Goal: Task Accomplishment & Management: Complete application form

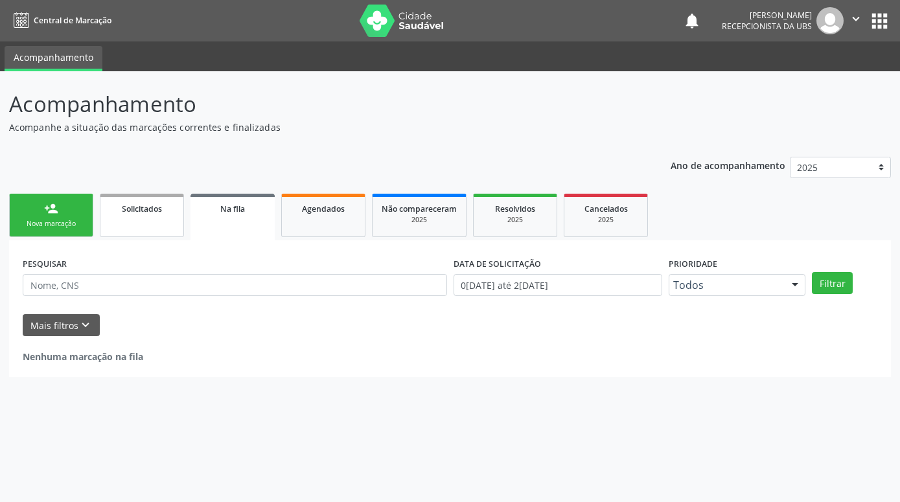
click at [73, 215] on link "person_add Nova marcação" at bounding box center [51, 215] width 84 height 43
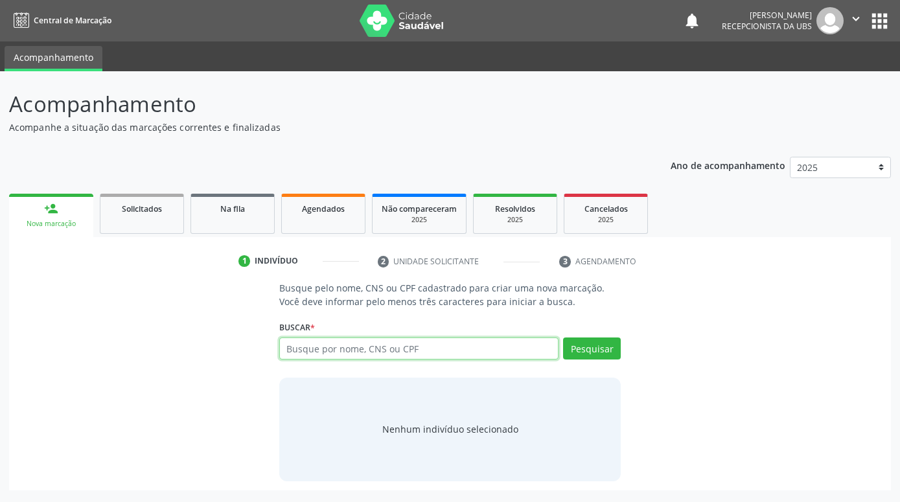
click at [475, 352] on input "text" at bounding box center [418, 349] width 279 height 22
paste input "708002382576626"
type input "708002382576626"
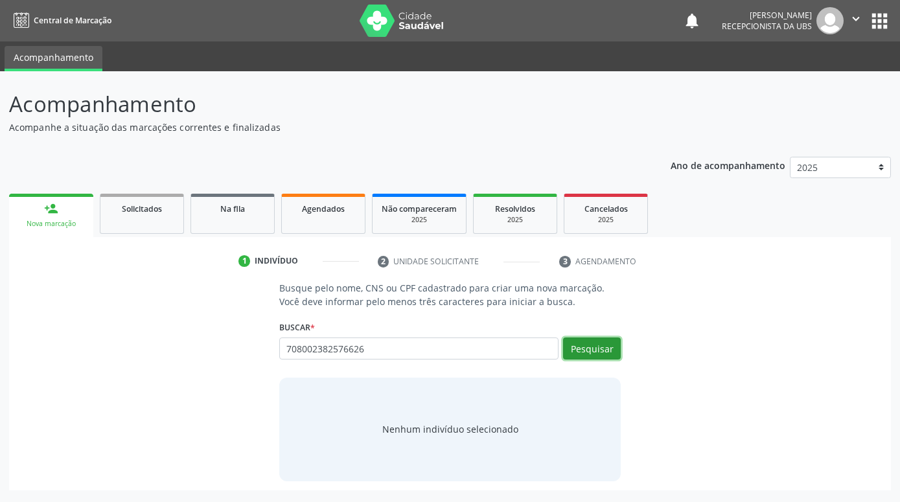
click at [609, 347] on button "Pesquisar" at bounding box center [592, 349] width 58 height 22
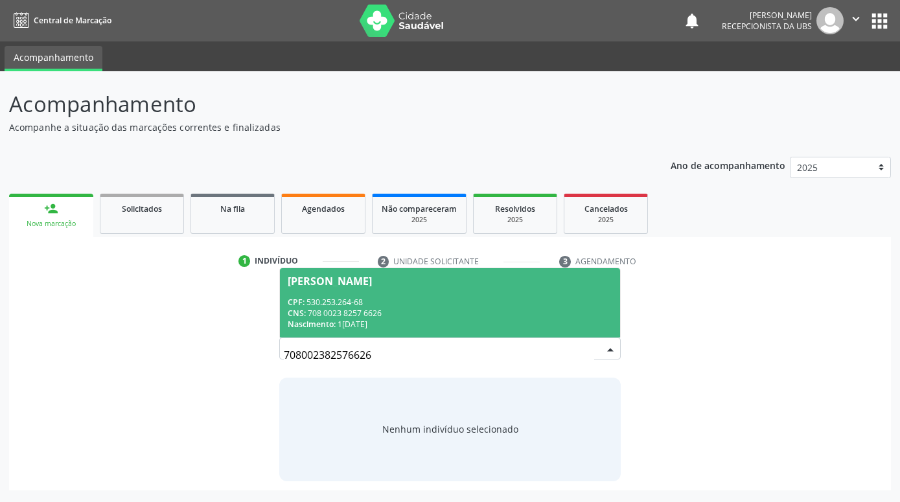
click at [474, 322] on div "Nascimento: 1[DATE]" at bounding box center [450, 324] width 325 height 11
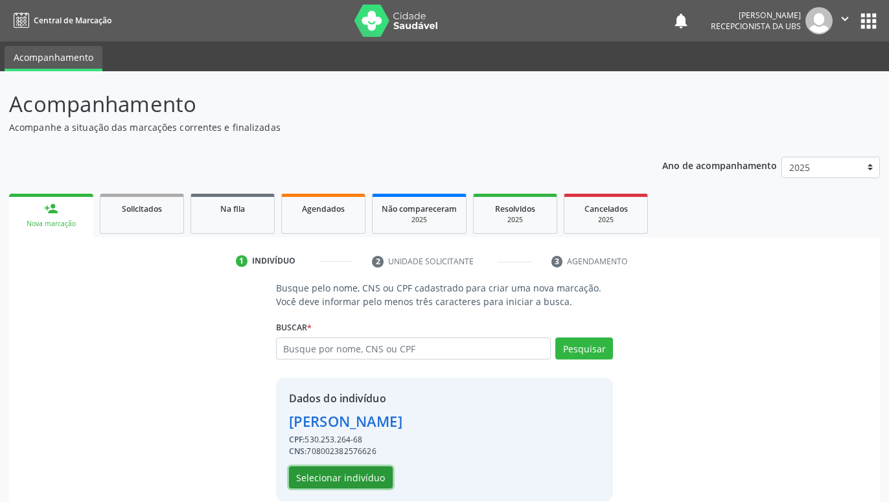
click at [382, 473] on button "Selecionar indivíduo" at bounding box center [341, 478] width 104 height 22
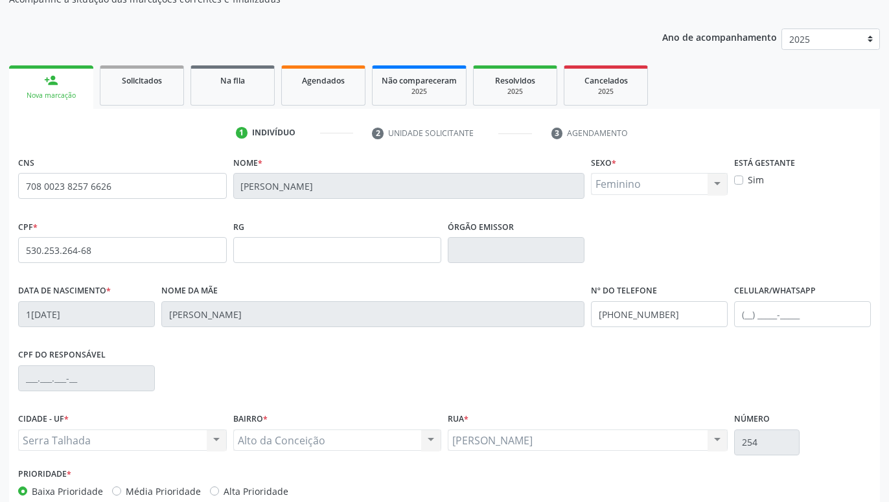
scroll to position [200, 0]
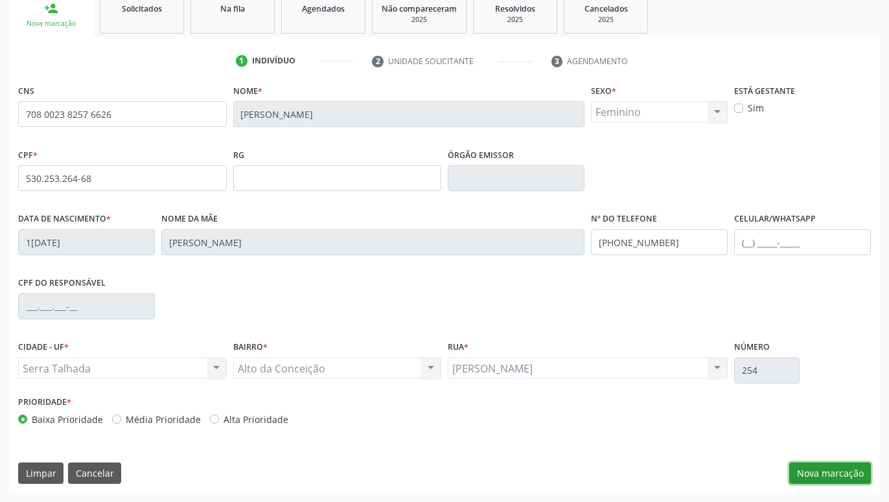
click at [839, 469] on button "Nova marcação" at bounding box center [831, 474] width 82 height 22
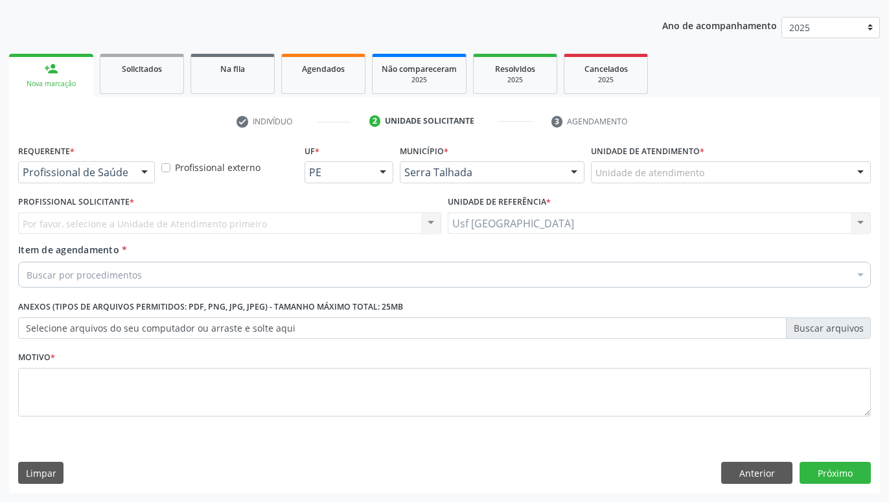
scroll to position [140, 0]
click at [137, 181] on div at bounding box center [144, 173] width 19 height 22
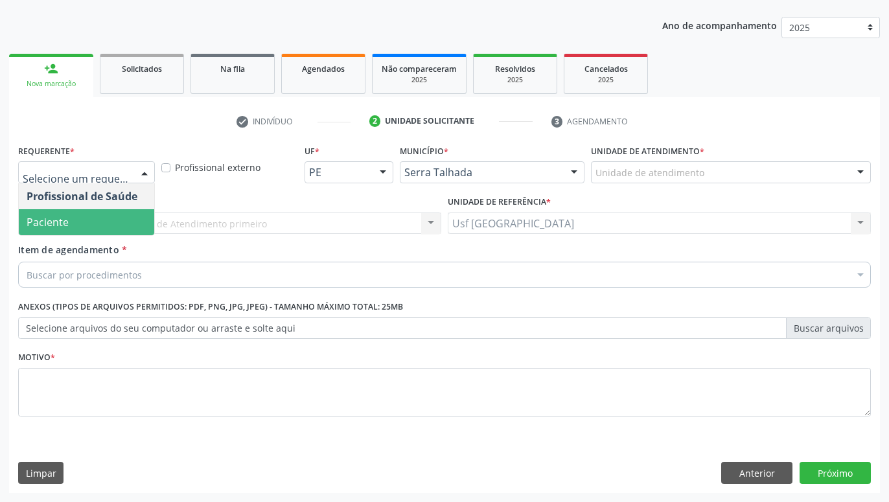
drag, startPoint x: 117, startPoint y: 231, endPoint x: 146, endPoint y: 274, distance: 51.4
click at [117, 231] on span "Paciente" at bounding box center [86, 222] width 135 height 26
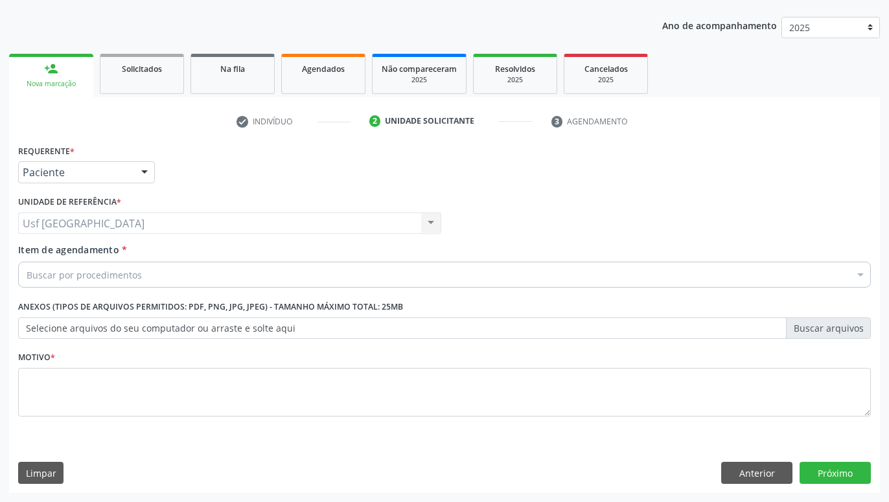
click at [149, 279] on div "Buscar por procedimentos" at bounding box center [444, 275] width 853 height 26
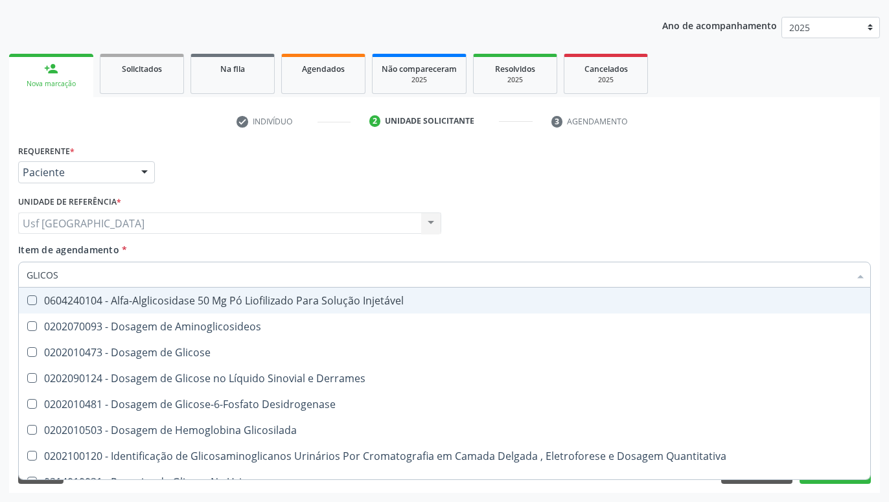
type input "GLICOSE"
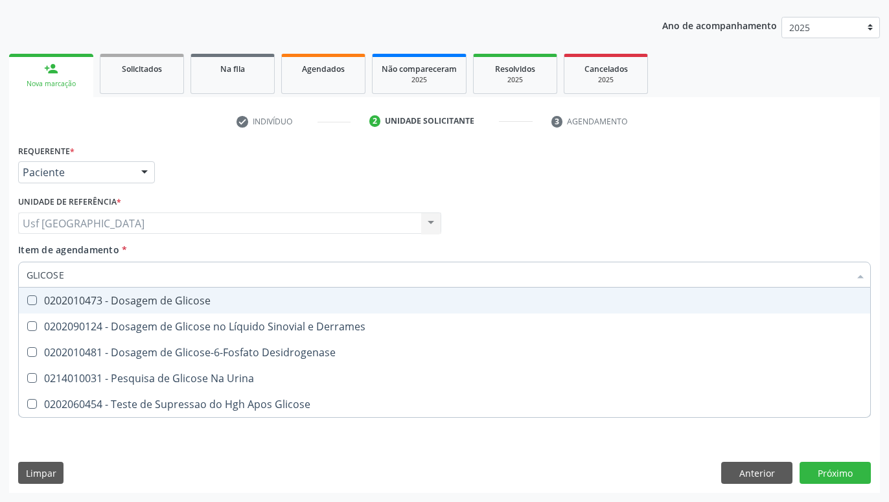
click at [224, 296] on div "0202010473 - Dosagem de Glicose" at bounding box center [445, 301] width 836 height 10
checkbox Glicose "true"
type input "GLICOS"
checkbox Glicose "false"
checkbox Desidrogenase "true"
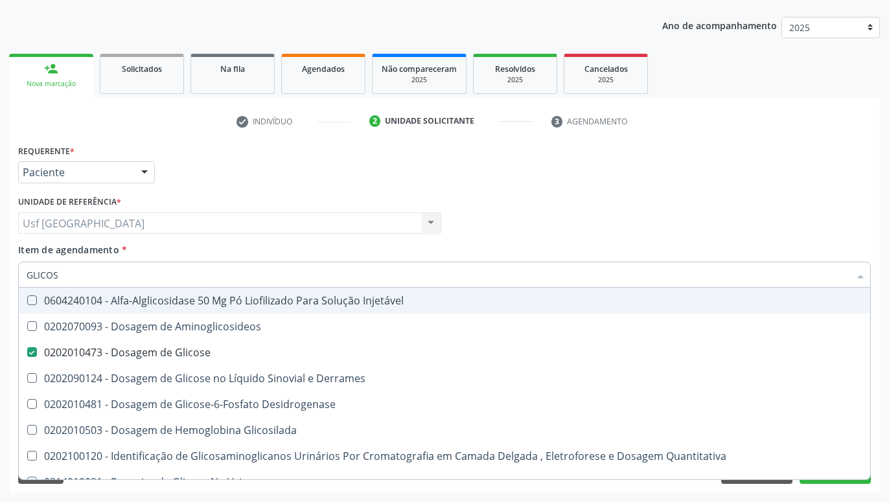
type input "GLICO"
checkbox Glicose "false"
checkbox Glicosilada "true"
type input "GLIC"
checkbox Glicosilada "false"
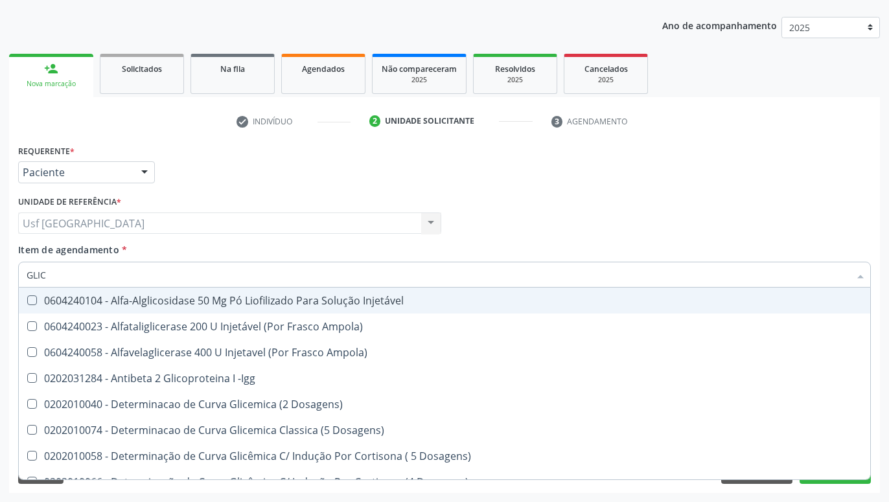
type input "GLI"
checkbox Glicose "false"
checkbox Glicosilada "true"
type input "GL"
checkbox Glicose "false"
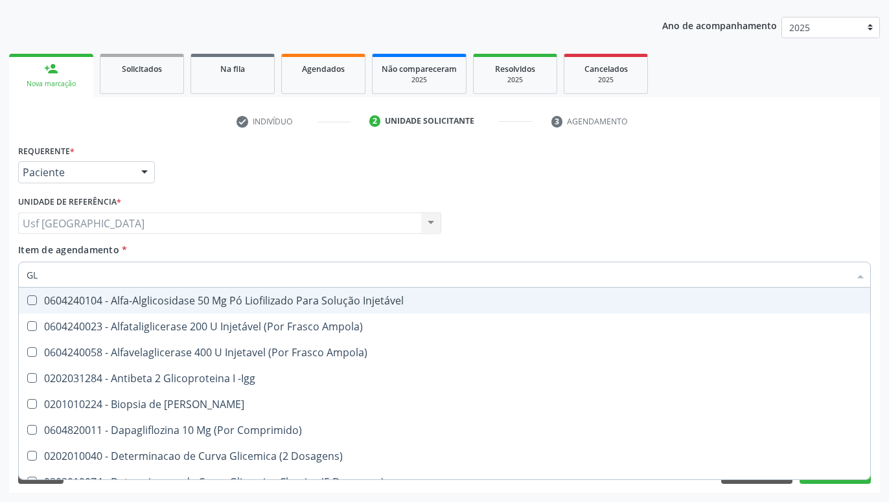
type input "G"
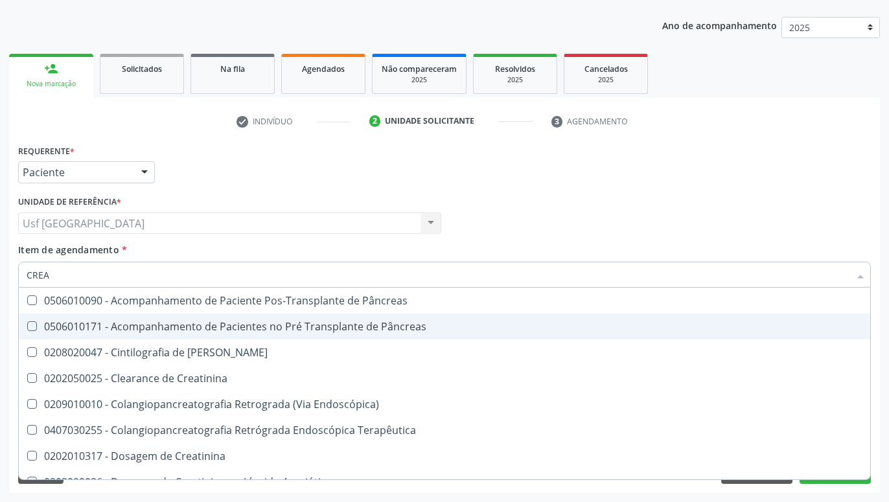
type input "CREAT"
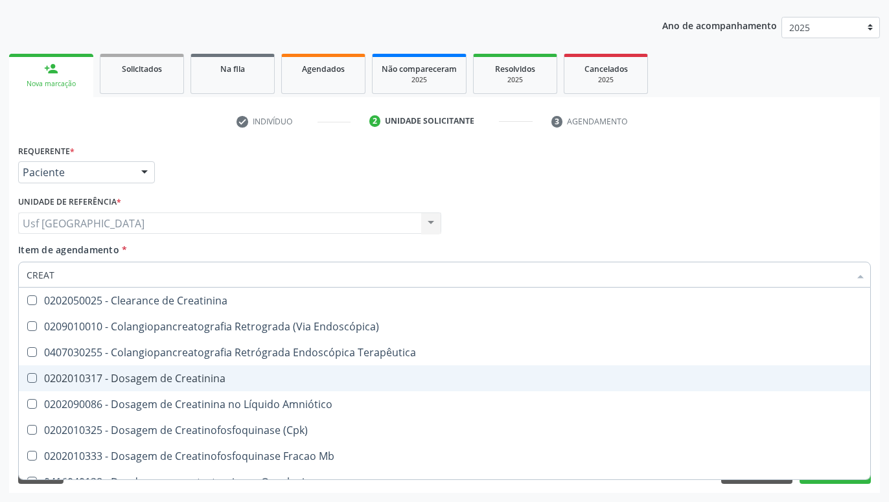
click at [185, 375] on div "0202010317 - Dosagem de Creatinina" at bounding box center [445, 378] width 836 height 10
checkbox Creatinina "true"
type input "CREA"
checkbox Creatinina "false"
checkbox Mb "true"
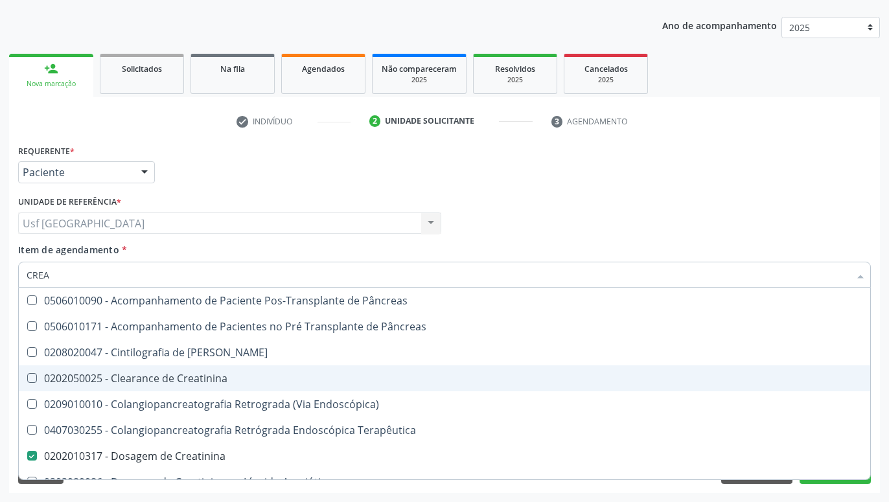
type input "CRE"
checkbox Creatinina "false"
checkbox Oncologia "true"
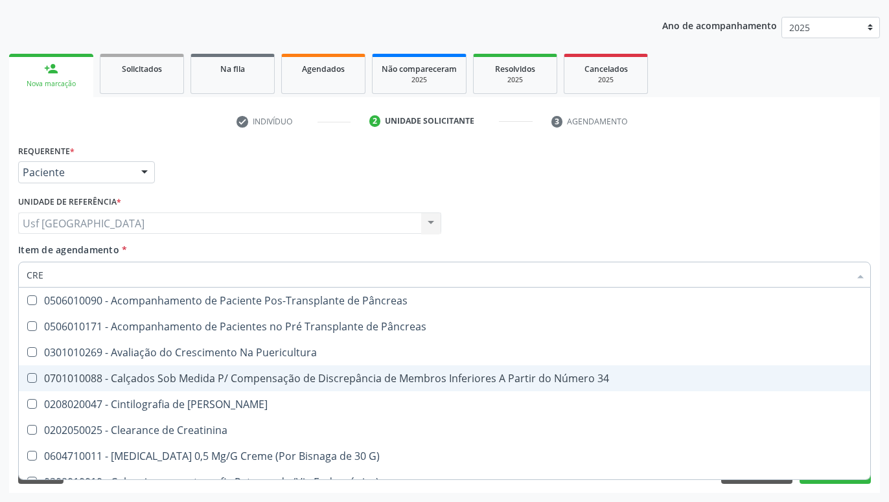
type input "CR"
checkbox Creatinina "false"
type input "C"
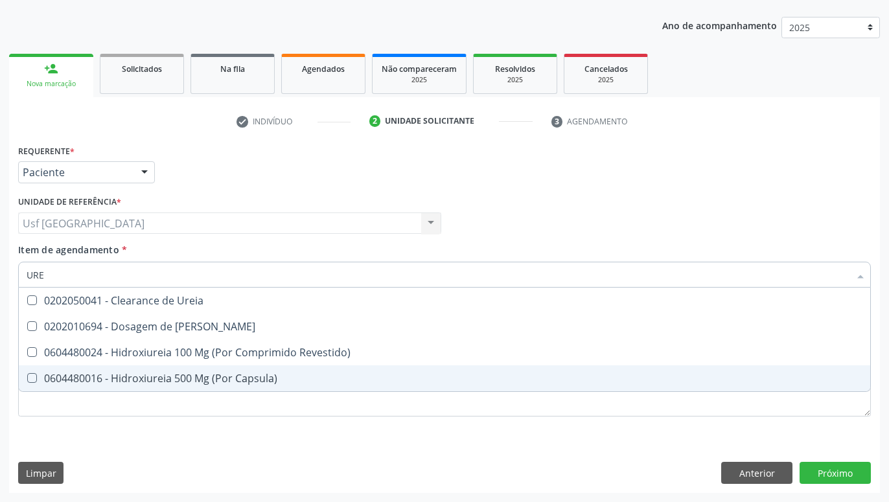
type input "UREI"
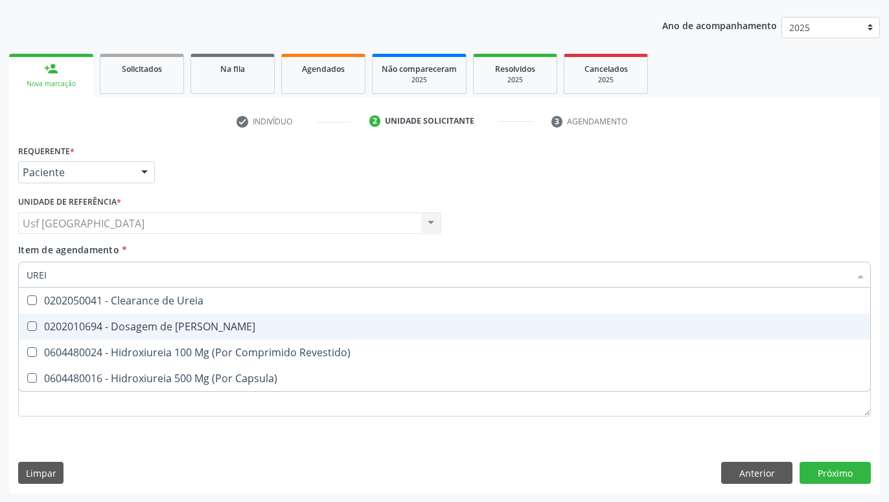
click at [167, 318] on span "0202010694 - Dosagem de [PERSON_NAME]" at bounding box center [445, 327] width 852 height 26
checkbox Ureia "true"
type input "URE"
checkbox Ureia "false"
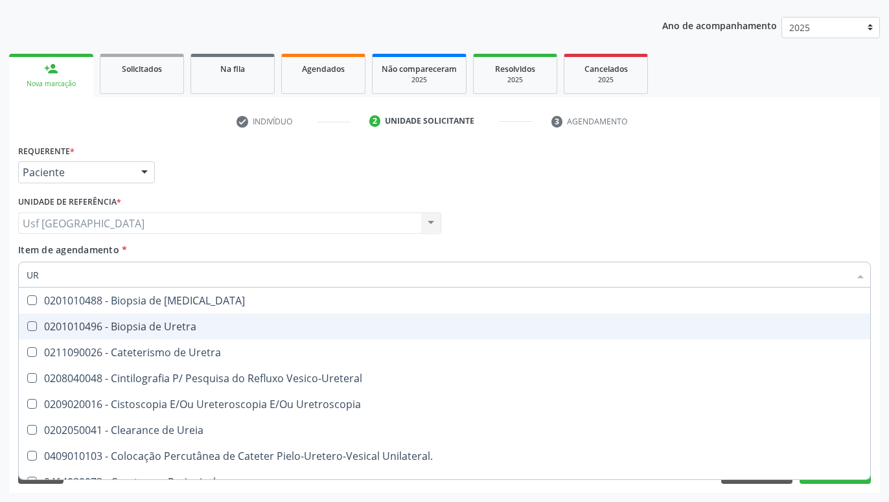
type input "U"
checkbox Ureia "false"
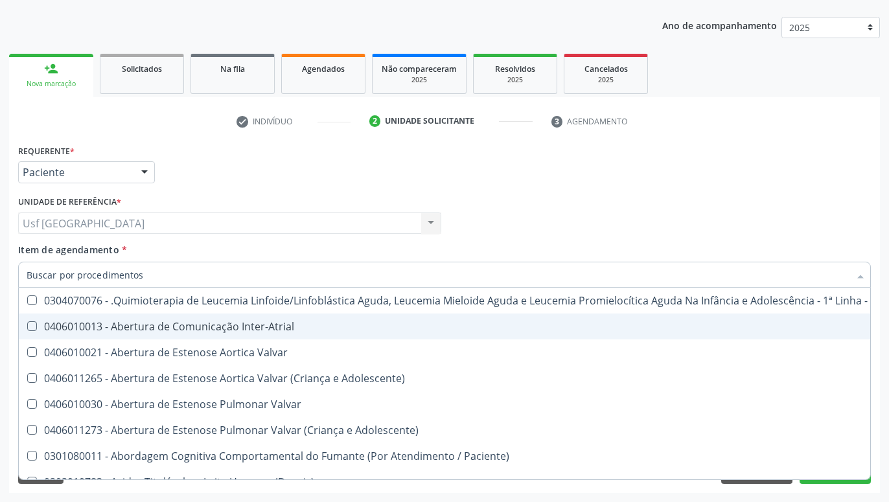
checkbox Ureia "false"
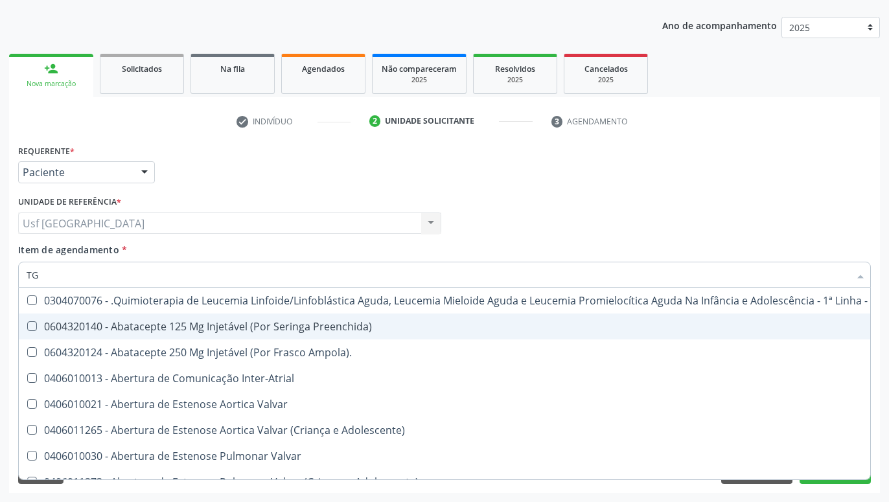
type input "TGO"
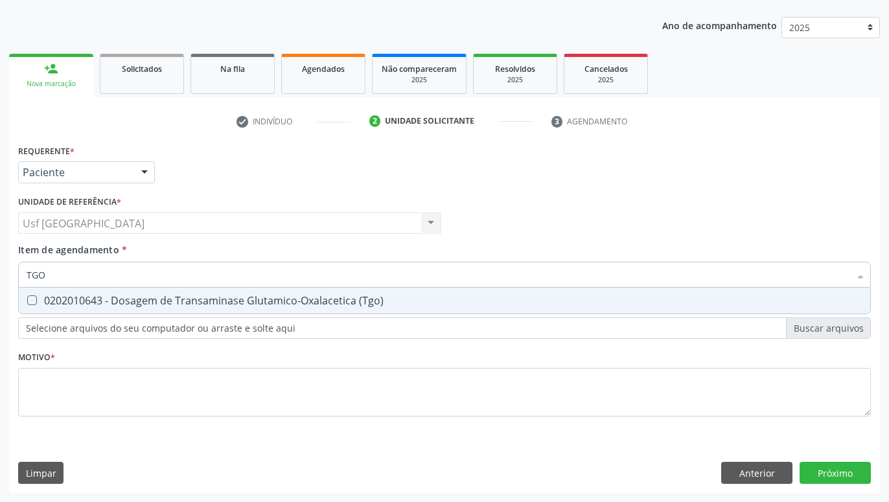
click at [83, 310] on span "0202010643 - Dosagem de Transaminase Glutamico-Oxalacetica (Tgo)" at bounding box center [445, 301] width 852 height 26
checkbox \(Tgo\) "true"
type input "TGP"
click at [77, 298] on div "0202010651 - Dosagem de Transaminase Glutamico-Piruvica (Tgp)" at bounding box center [445, 301] width 836 height 10
checkbox \(Tgp\) "true"
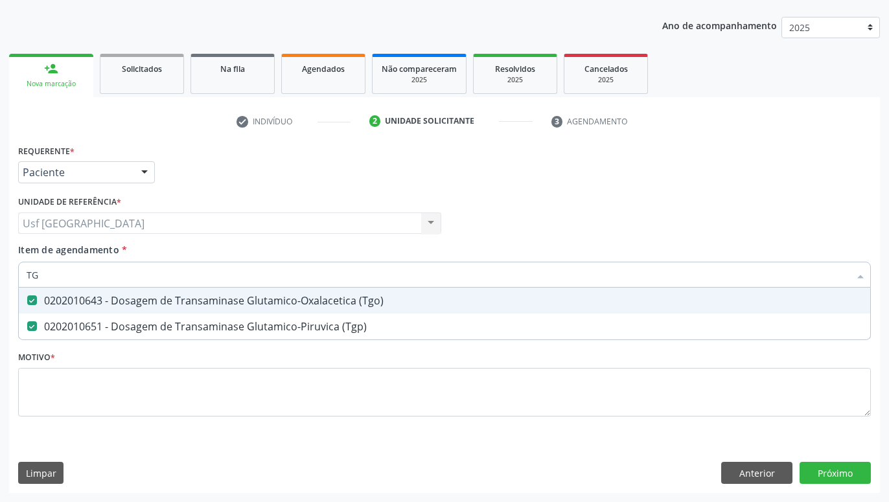
type input "T"
checkbox \(Tgo\) "false"
checkbox \(Tgp\) "false"
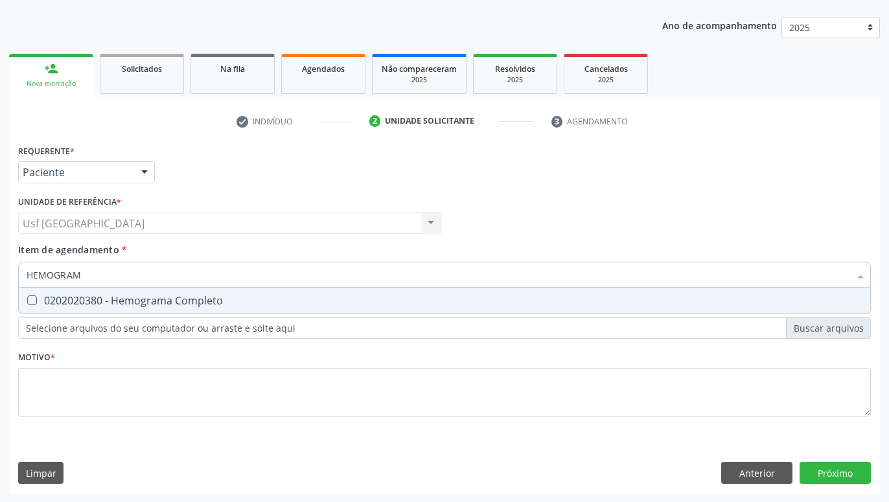
type input "HEMOGRAMA"
click at [73, 299] on div "0202020380 - Hemograma Completo" at bounding box center [445, 301] width 836 height 10
checkbox Completo "true"
click at [119, 276] on input "HEMOGRAMA" at bounding box center [438, 275] width 823 height 26
type input "HEMOG"
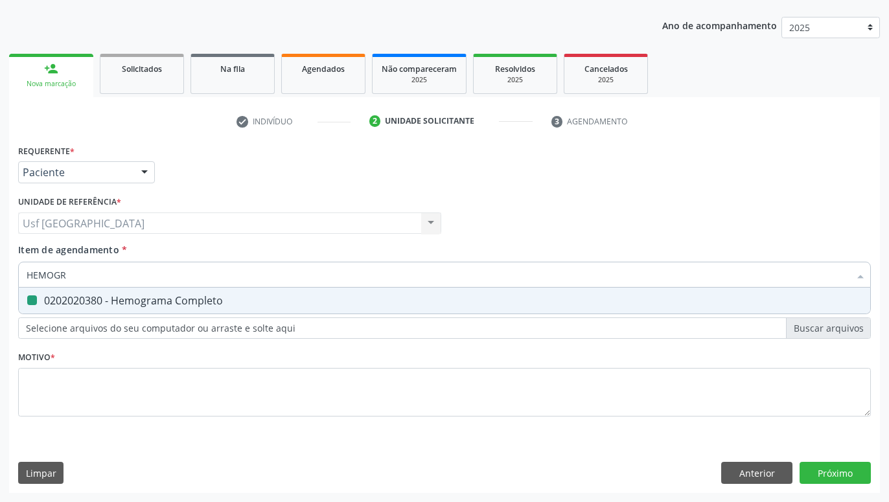
checkbox Completo "false"
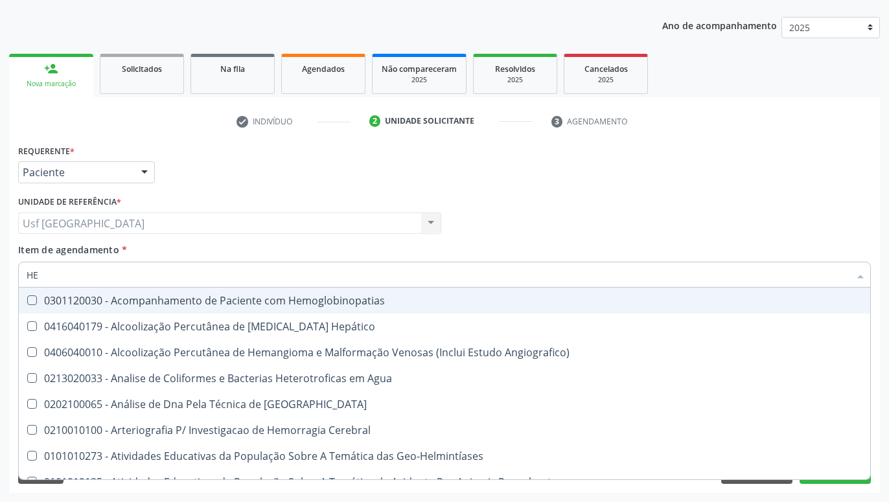
type input "H"
checkbox Completo "false"
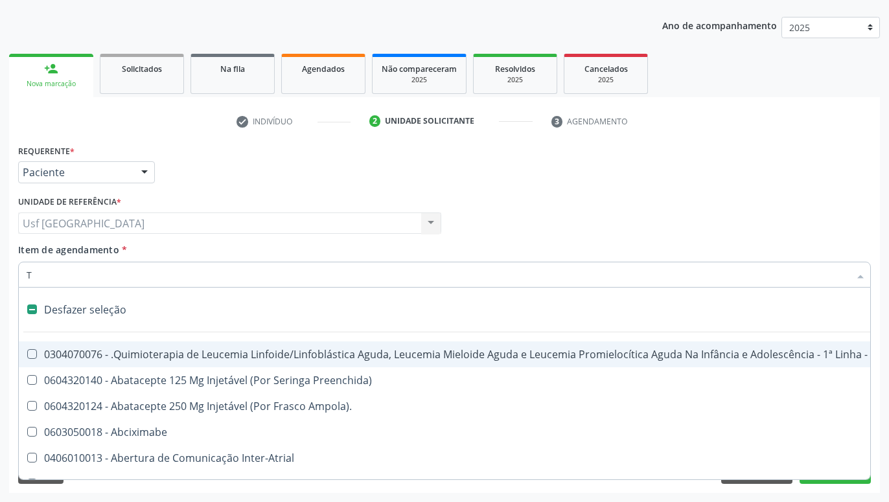
type input "TR"
checkbox Horas "true"
checkbox Remoção "true"
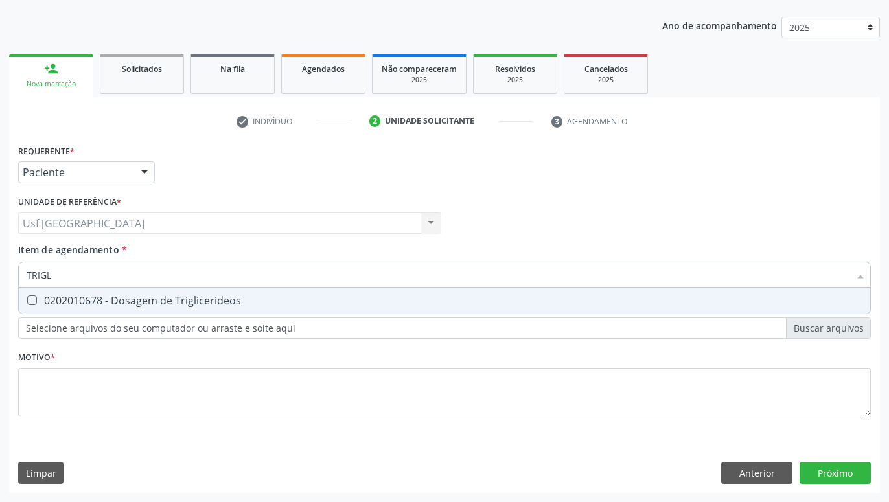
type input "TRIGLI"
click at [114, 301] on div "0202010678 - Dosagem de Triglicerideos" at bounding box center [445, 301] width 836 height 10
checkbox Triglicerideos "true"
type input "TRI"
checkbox Triglicerideos "false"
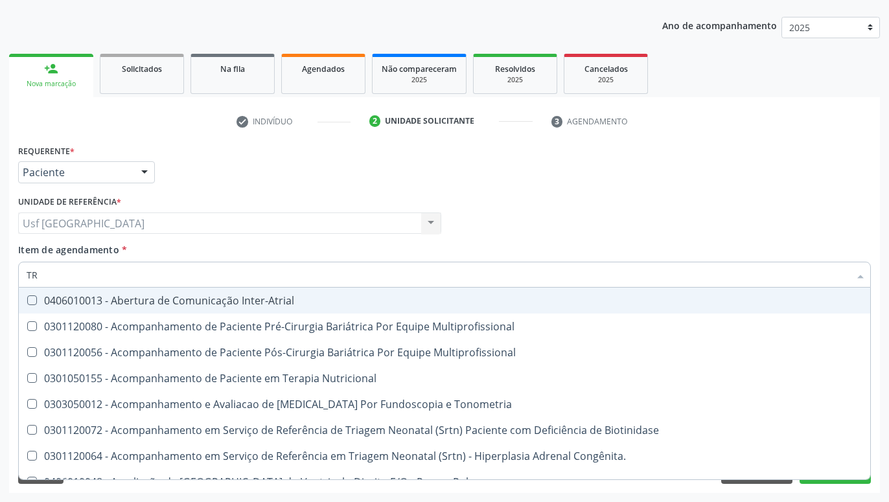
type input "T"
checkbox Triglicerideos "false"
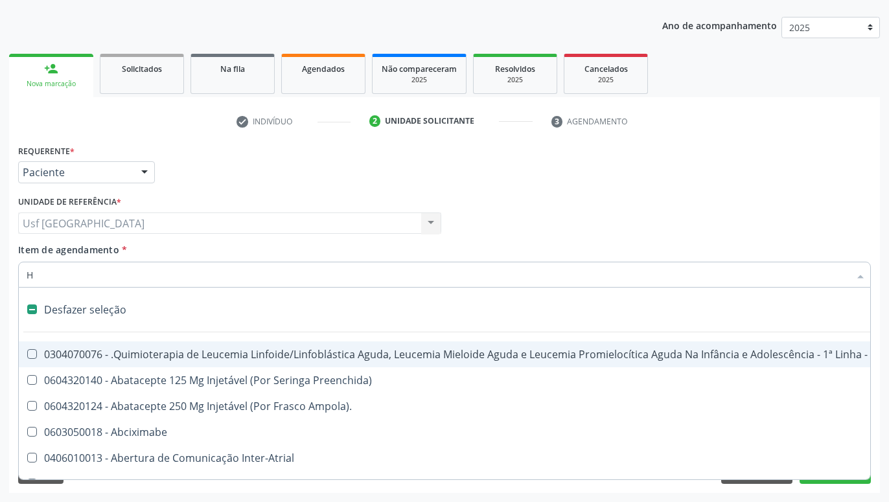
type input "HE"
checkbox Quadril "true"
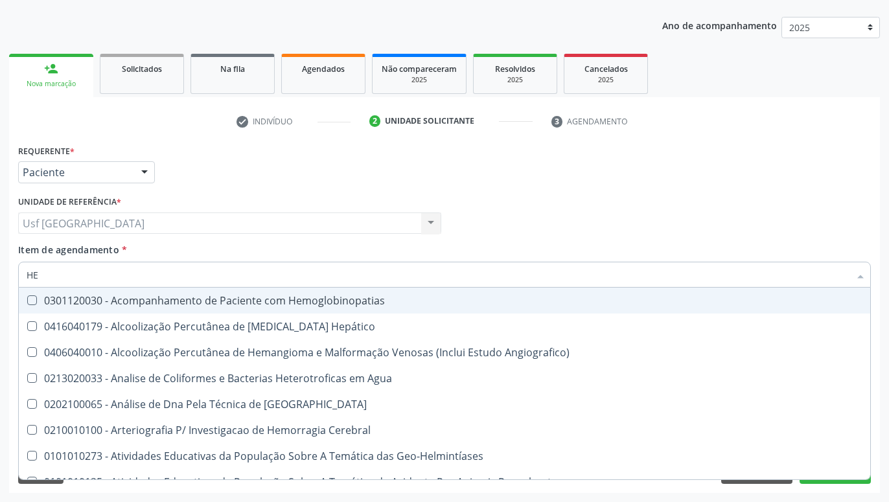
type input "HEM"
checkbox II "true"
checkbox Completo "false"
type input "HEMO"
checkbox Hemácias "true"
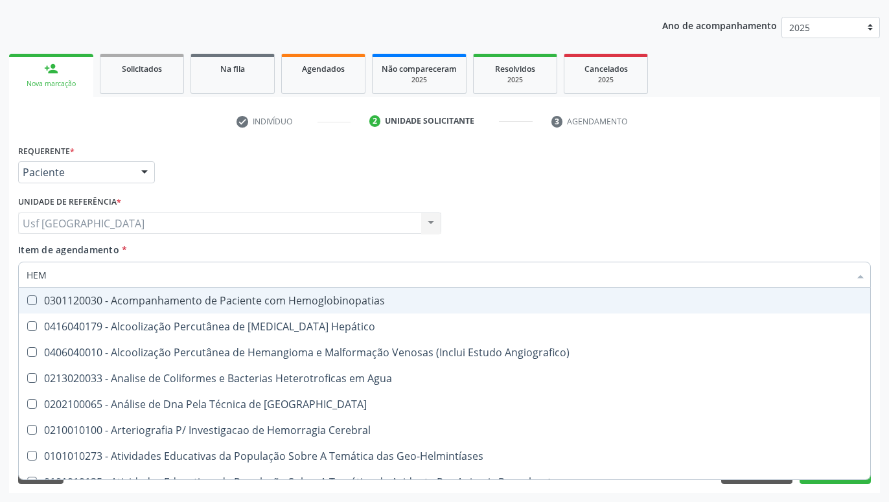
checkbox II "false"
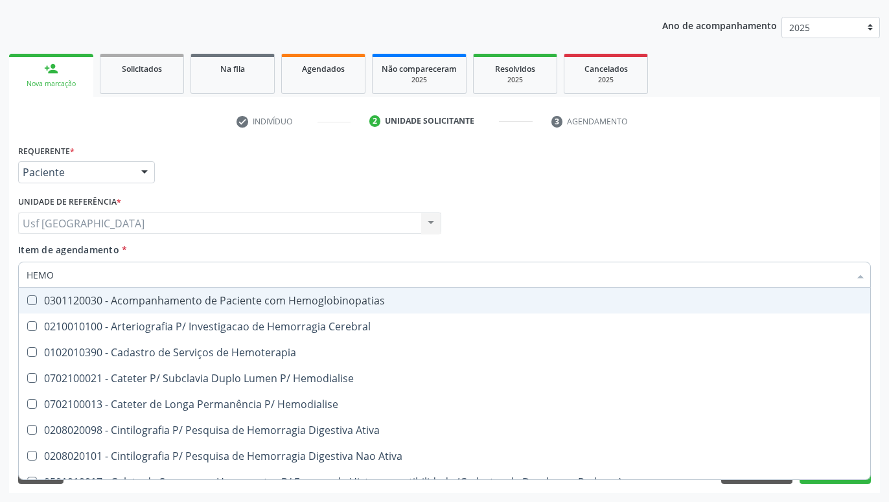
type input "HEMOG"
checkbox Carboxi-Hemoglobina "true"
type input "HEMOGL"
checkbox Carboxi-Hemoglobina "false"
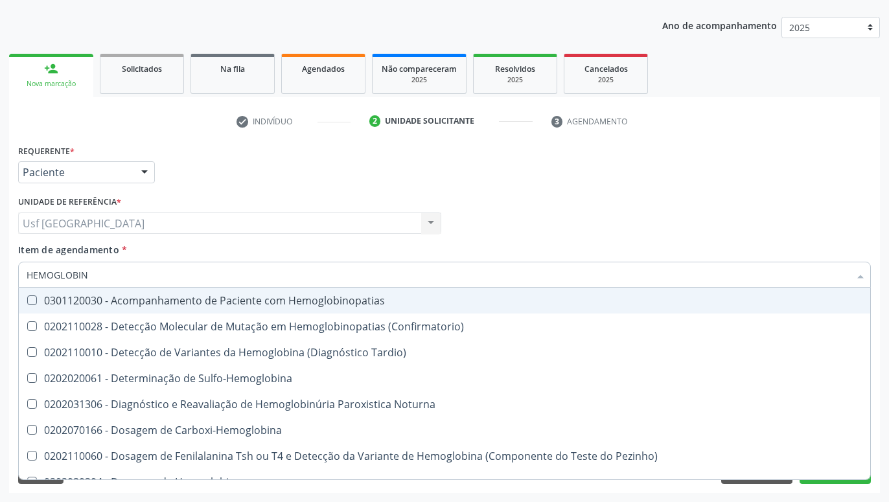
type input "HEMOGLOBINA"
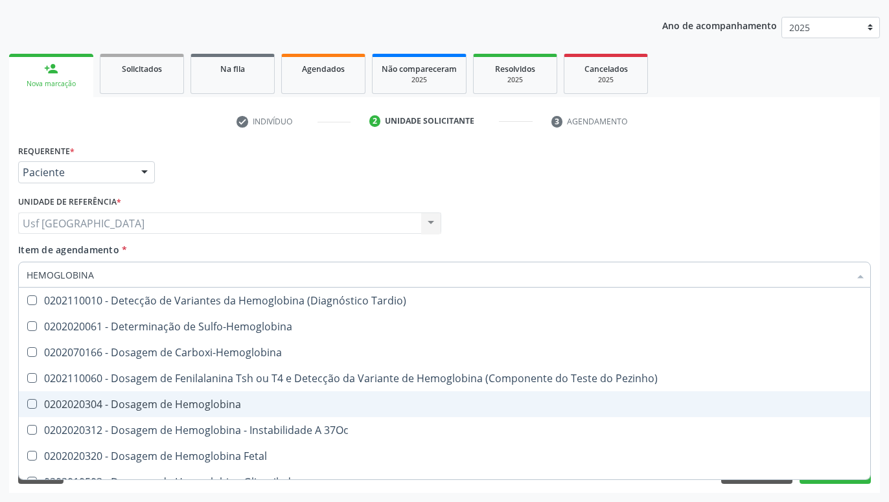
scroll to position [86, 0]
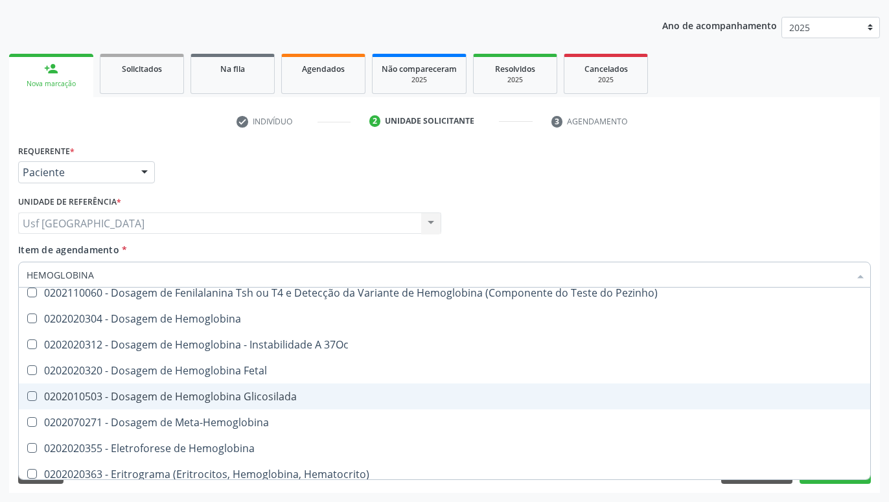
click at [225, 397] on div "0202010503 - Dosagem de Hemoglobina Glicosilada" at bounding box center [445, 397] width 836 height 10
checkbox Glicosilada "true"
type input "HEMOGLOBIN"
checkbox Glicosilada "false"
checkbox Hematocrito\) "true"
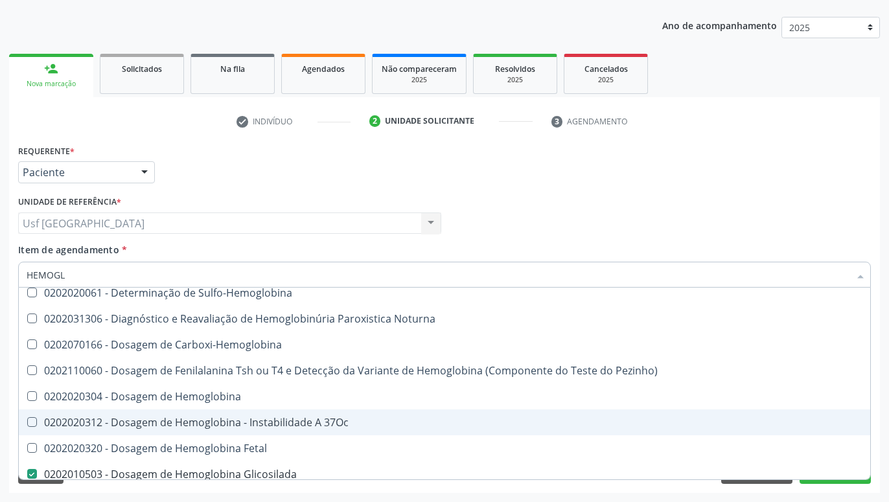
type input "HEMOG"
checkbox S "true"
type input "HEMO"
checkbox Glicosilada "false"
checkbox S "false"
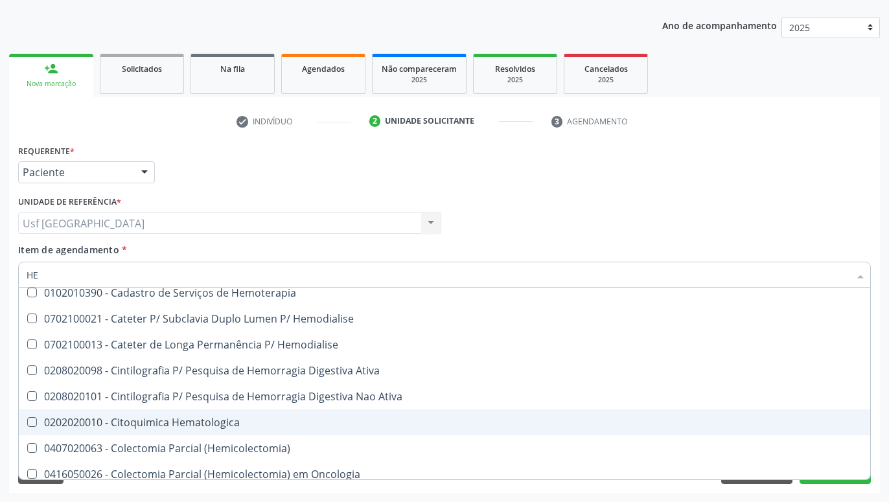
type input "H"
checkbox Glicosilada "false"
checkbox Hematocrito "false"
checkbox Completo "false"
checkbox Orgaos "false"
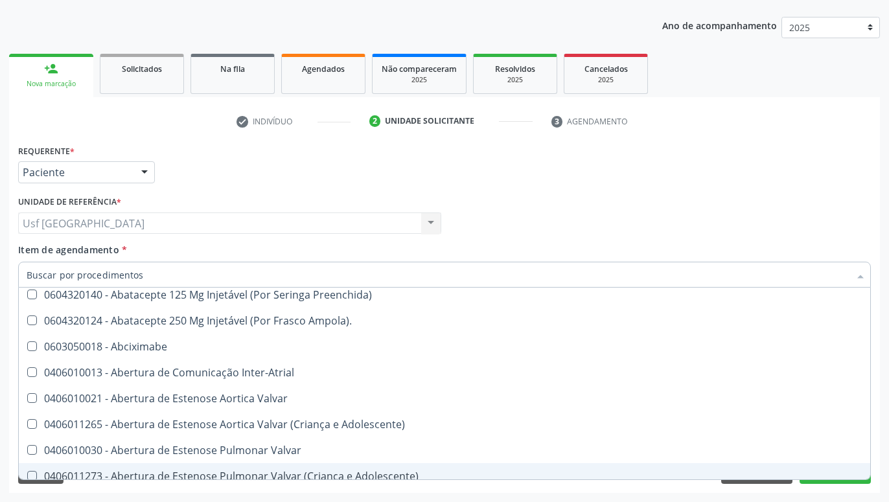
scroll to position [139, 0]
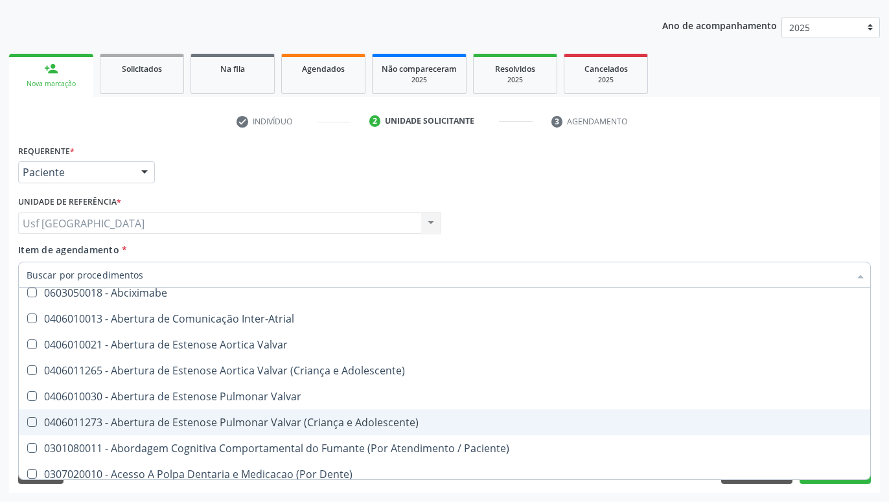
type input "V"
checkbox Tireoide "true"
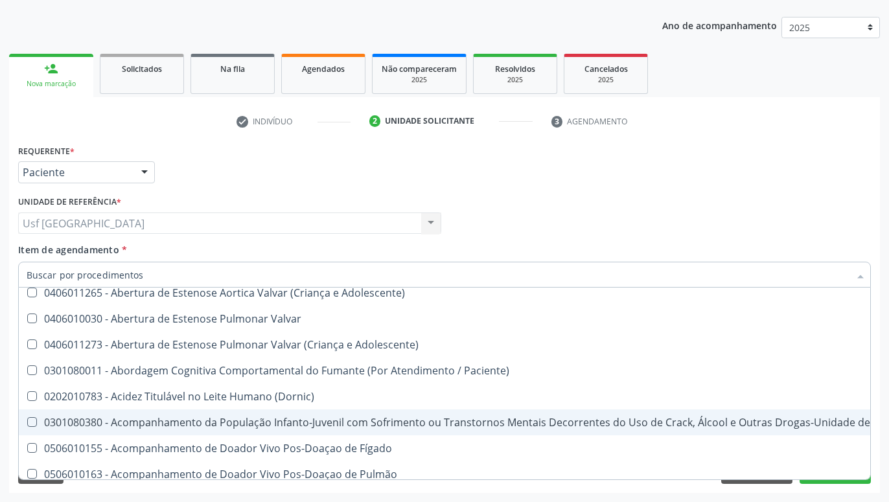
checkbox \(Tgp\) "false"
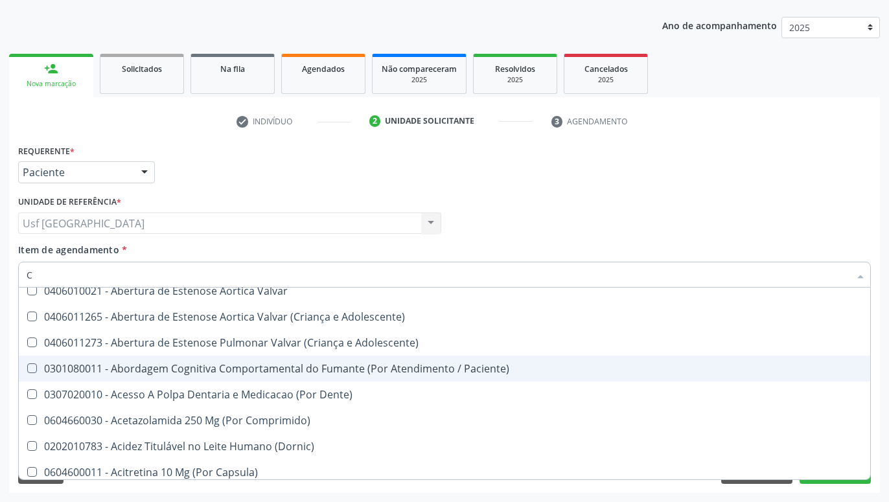
type input "CO"
checkbox Tempo "true"
checkbox Indireta "true"
checkbox Vesical\) "true"
checkbox Cistorrafia "true"
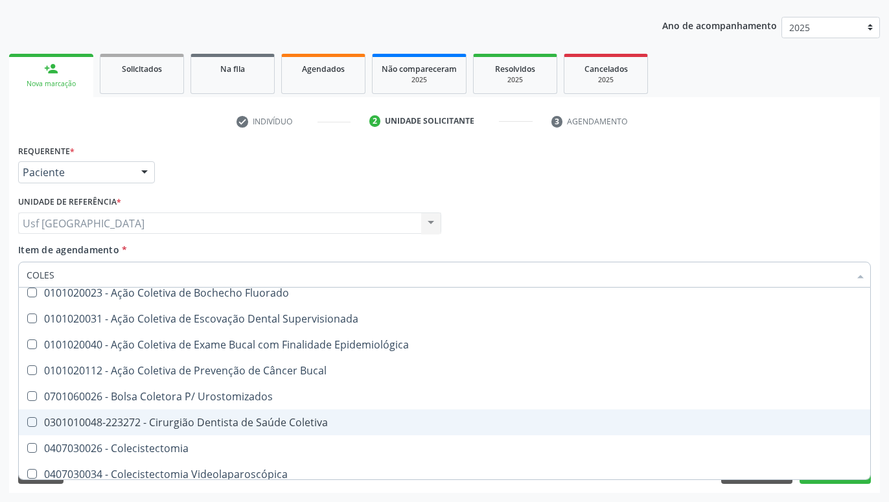
scroll to position [0, 0]
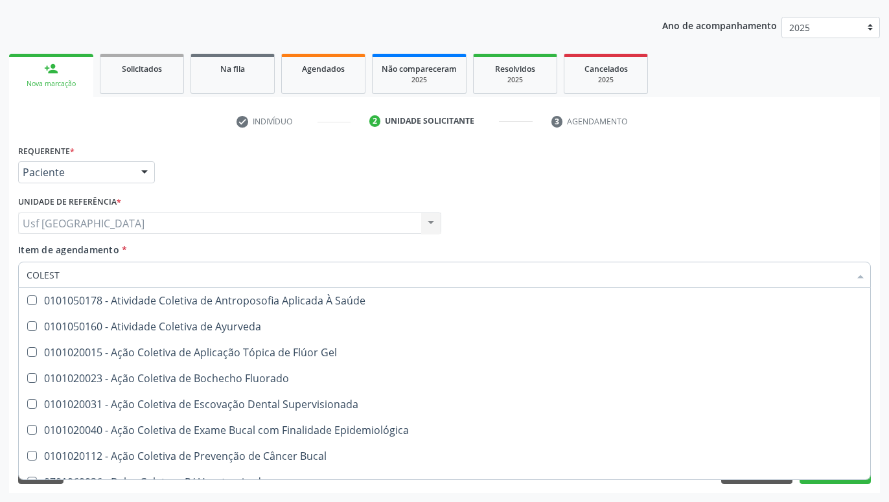
type input "COLESTE"
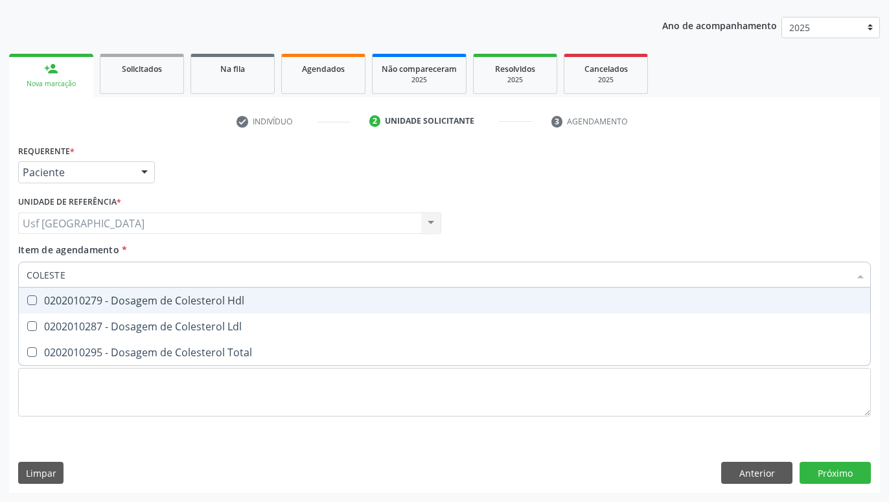
click at [180, 298] on div "0202010279 - Dosagem de Colesterol Hdl" at bounding box center [445, 301] width 836 height 10
checkbox Hdl "true"
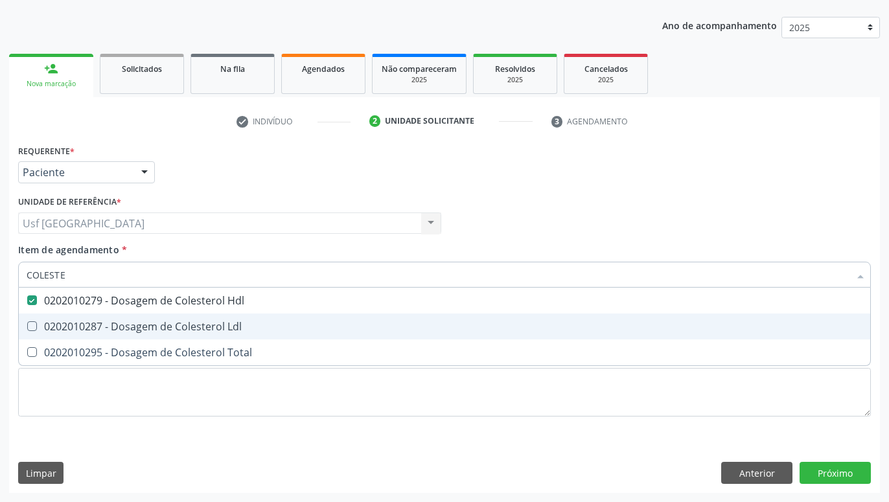
click at [177, 322] on div "0202010287 - Dosagem de Colesterol Ldl" at bounding box center [445, 327] width 836 height 10
checkbox Ldl "true"
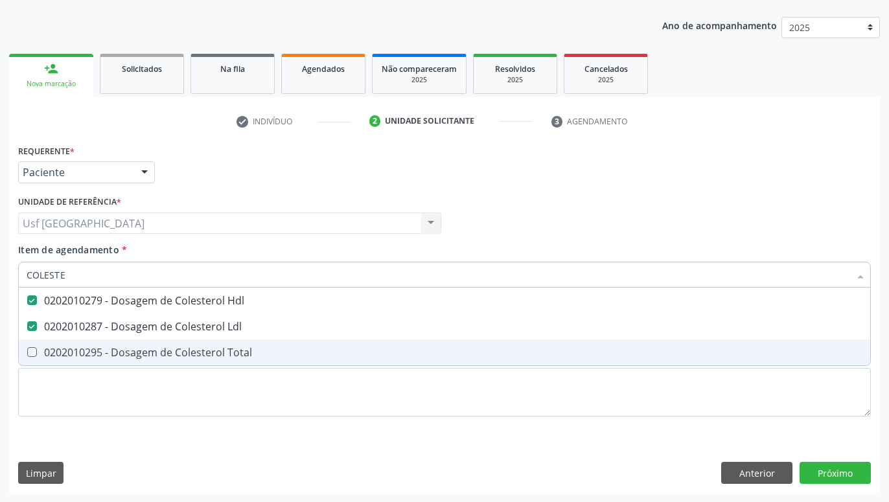
click at [170, 352] on div "0202010295 - Dosagem de Colesterol Total" at bounding box center [445, 352] width 836 height 10
checkbox Total "true"
type input "COLE"
checkbox Hdl "false"
checkbox Ldl "false"
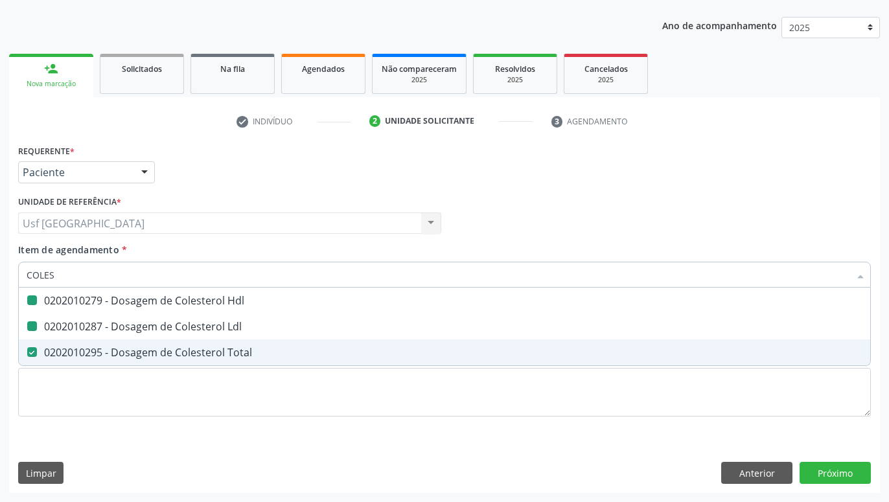
checkbox Total "false"
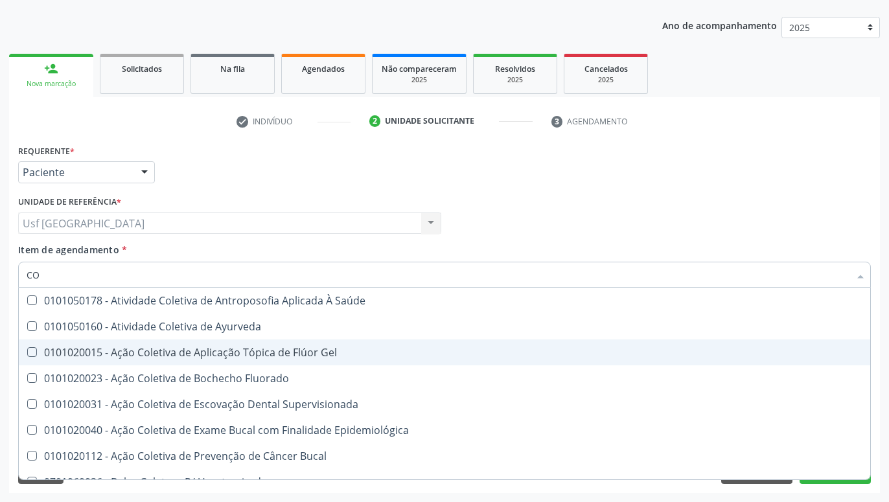
type input "C"
checkbox Hdl "false"
checkbox Ldl "false"
checkbox Total "false"
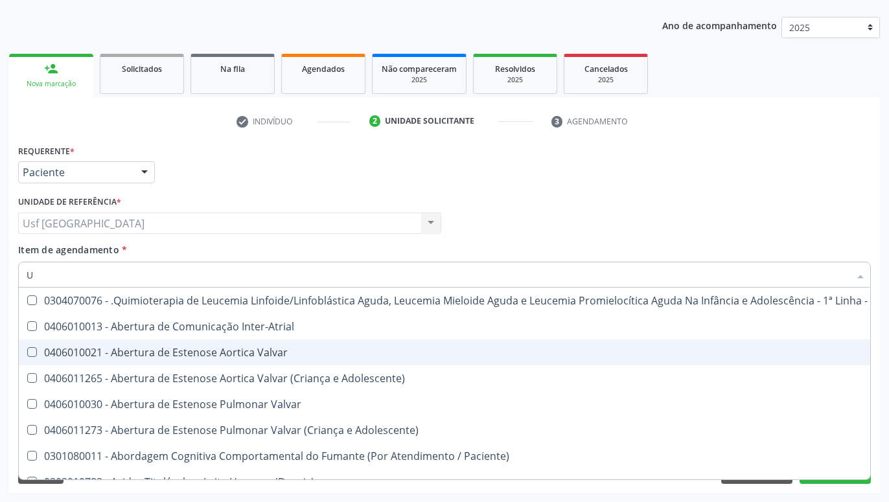
type input "UR"
checkbox Nível "true"
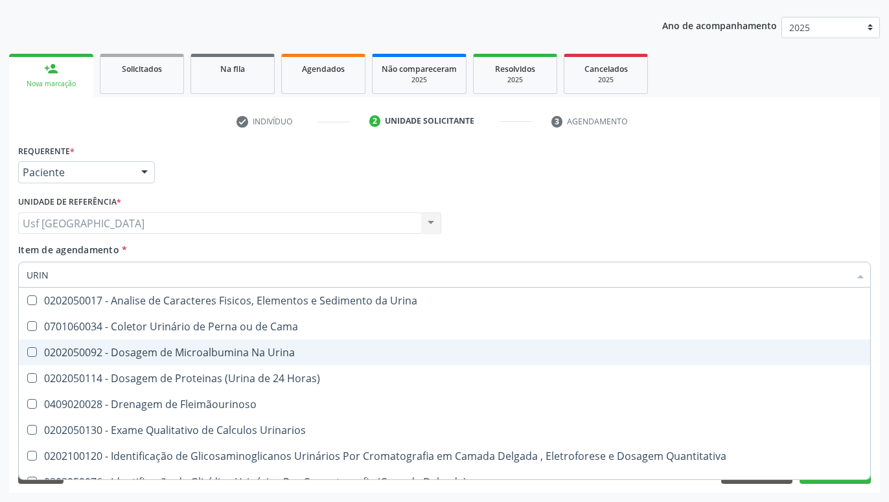
type input "URINA"
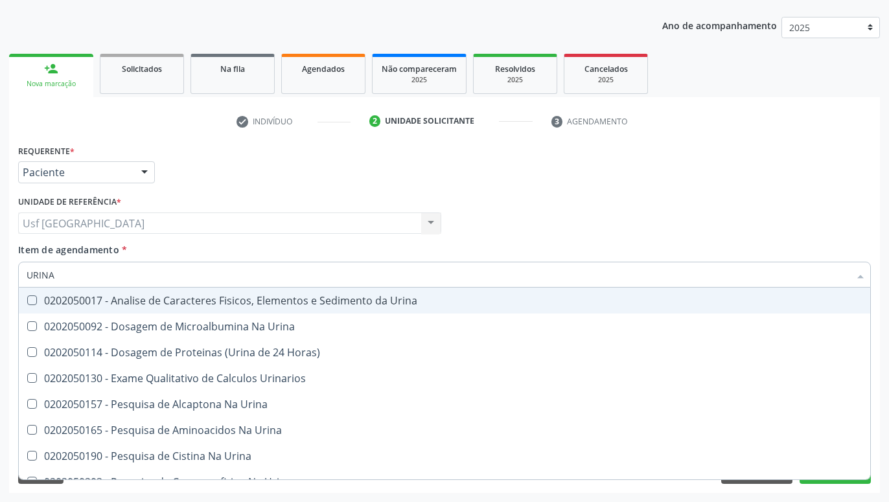
click at [204, 296] on div "0202050017 - Analise de Caracteres Fisicos, Elementos e Sedimento da Urina" at bounding box center [445, 301] width 836 height 10
checkbox Urina "true"
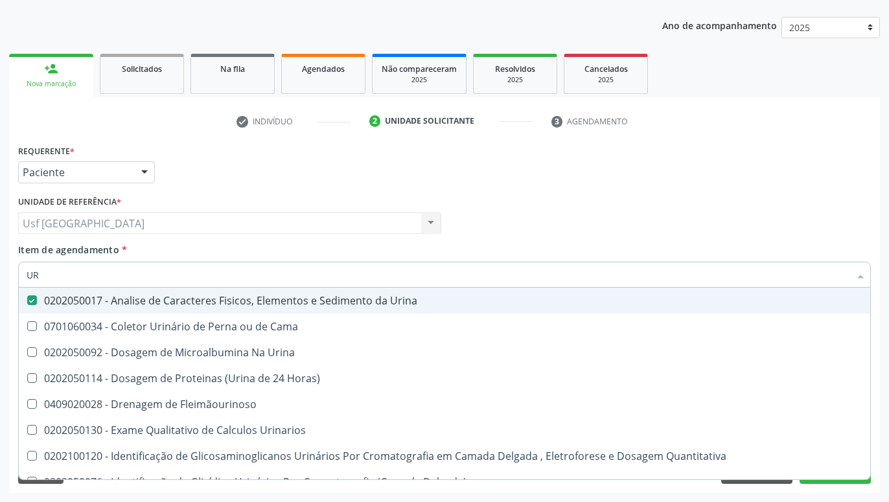
type input "U"
checkbox Urina "false"
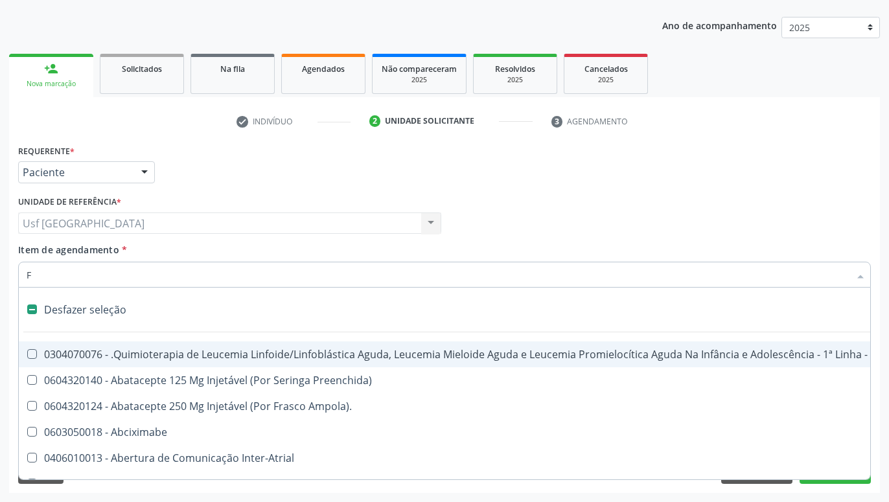
type input "FE"
checkbox Pâncreas "false"
checkbox Urina "false"
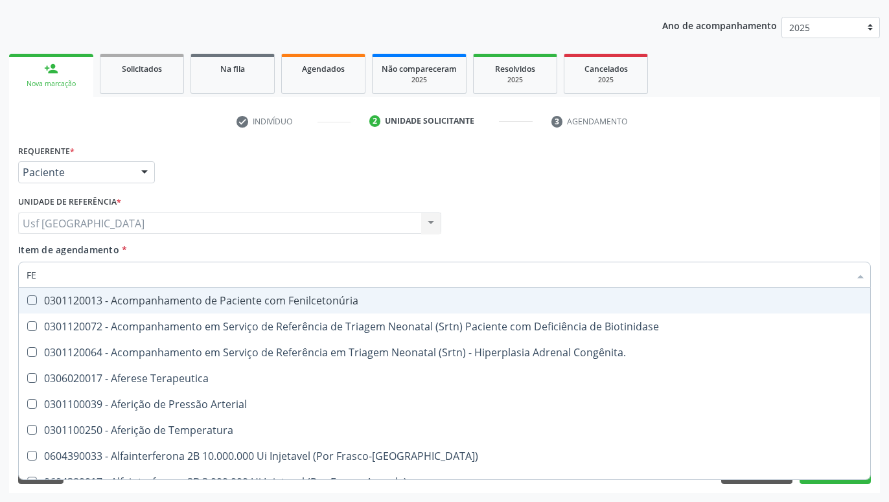
type input "F"
checkbox Anfetaminas "true"
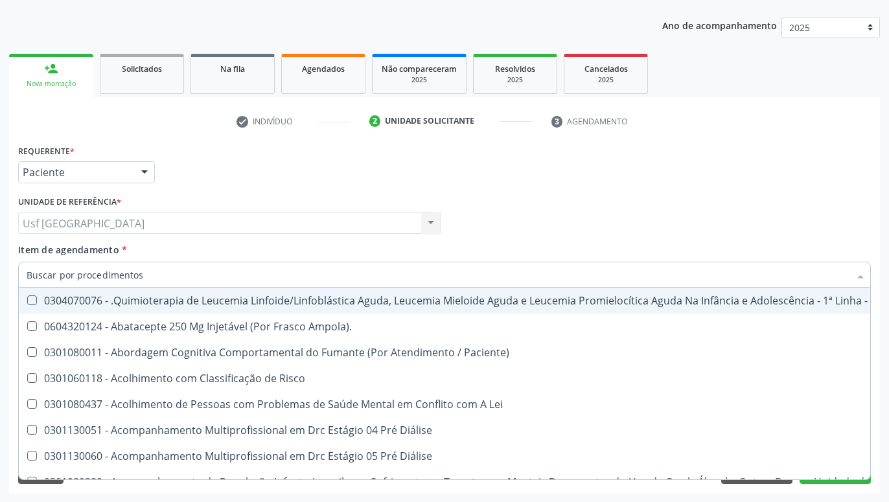
checkbox Urina "false"
checkbox Lei "true"
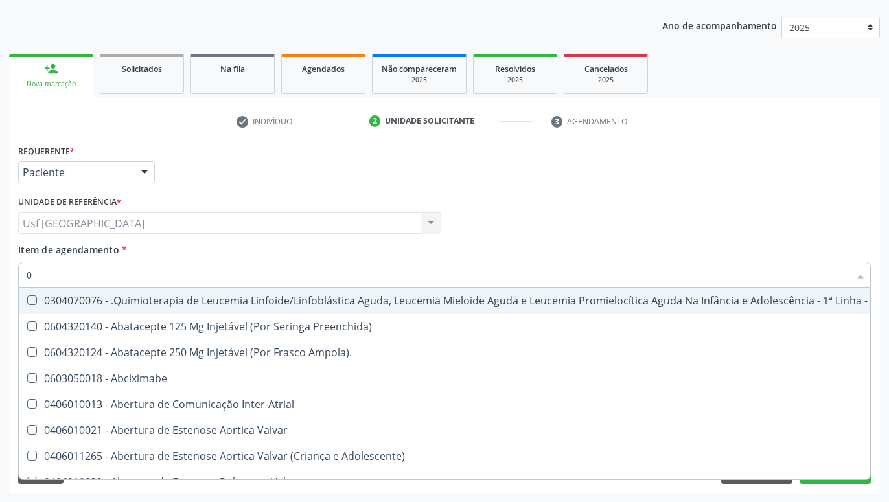
type input "02"
checkbox Coração "true"
checkbox Urina "false"
checkbox Dentária "true"
checkbox Antibiotico "true"
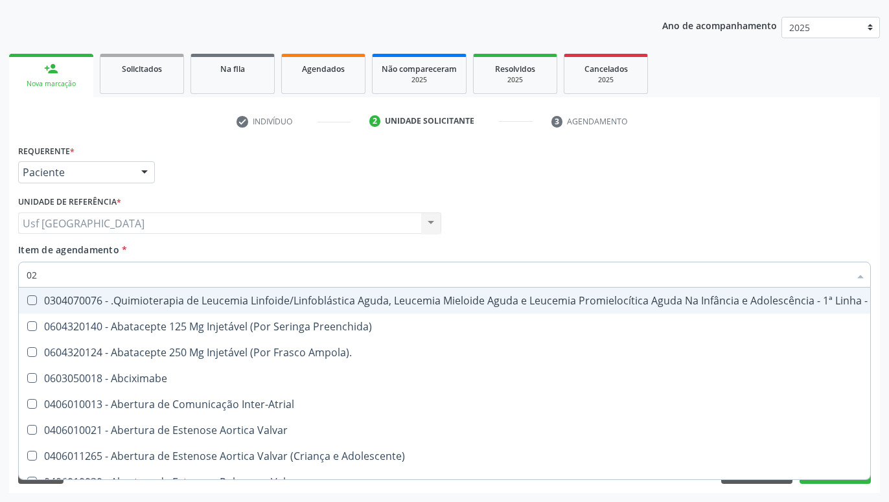
checkbox Antibiotico "true"
checkbox \(Liquido\) "true"
checkbox Coclear "true"
checkbox Orofacial "true"
checkbox Comprimido\) "true"
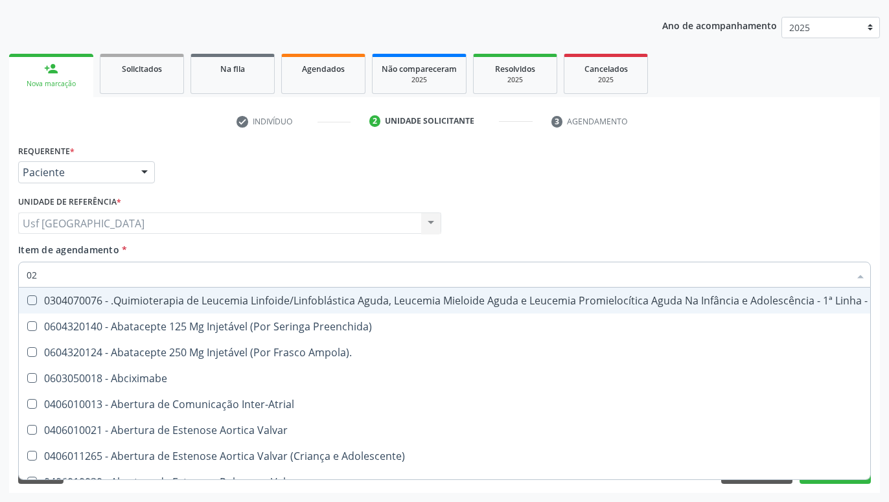
checkbox Ml\) "true"
checkbox Embolizante "true"
checkbox Colecistectomia "true"
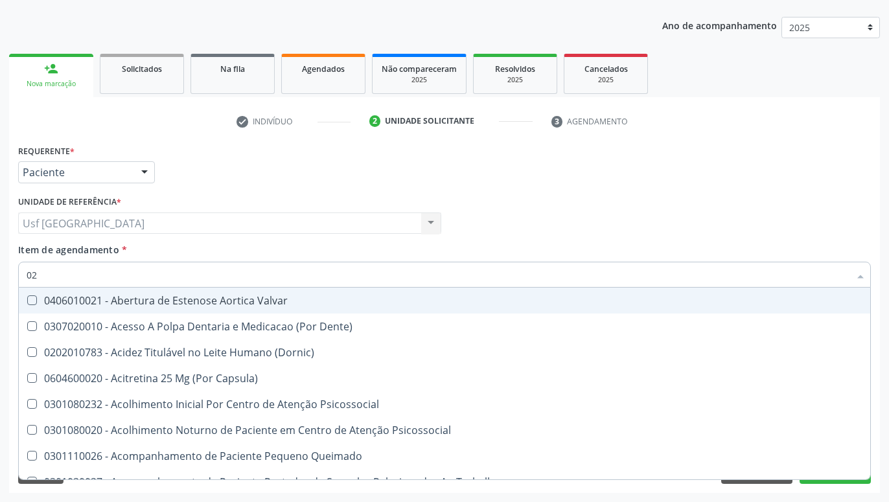
type input "020"
checkbox Terapeutica "true"
checkbox Urina "false"
checkbox Epispádia "true"
checkbox Anos\) "true"
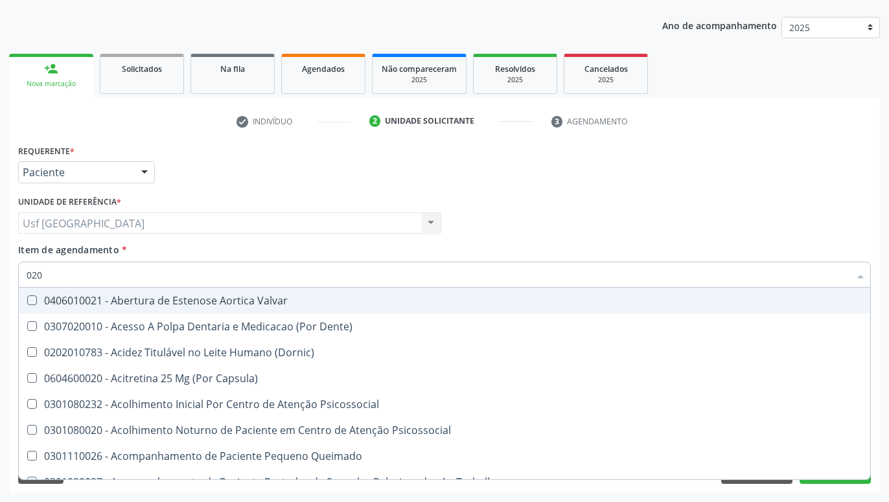
checkbox Congênita "true"
checkbox Complementar\) "true"
checkbox \(Qualitativo\) "true"
checkbox Glomerular "true"
checkbox Semana\) "true"
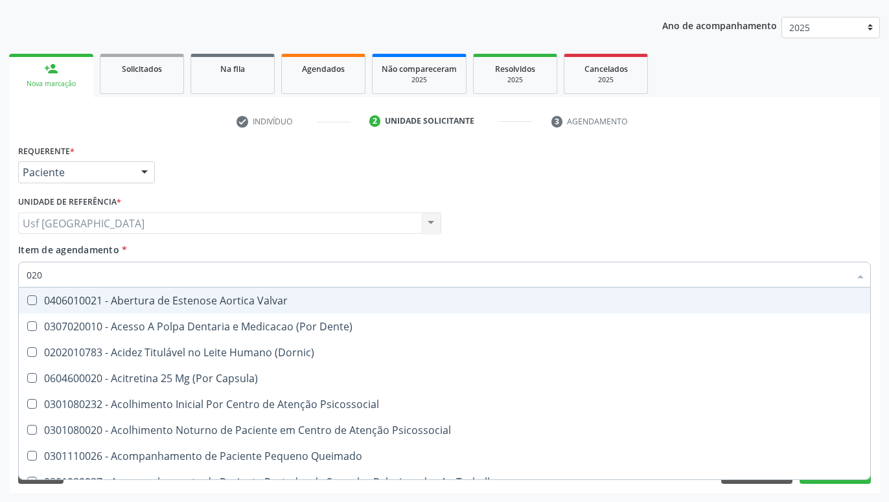
checkbox Pediátrico "true"
checkbox Dias "true"
checkbox Ii\) "true"
checkbox Hdl "false"
checkbox Ldl "false"
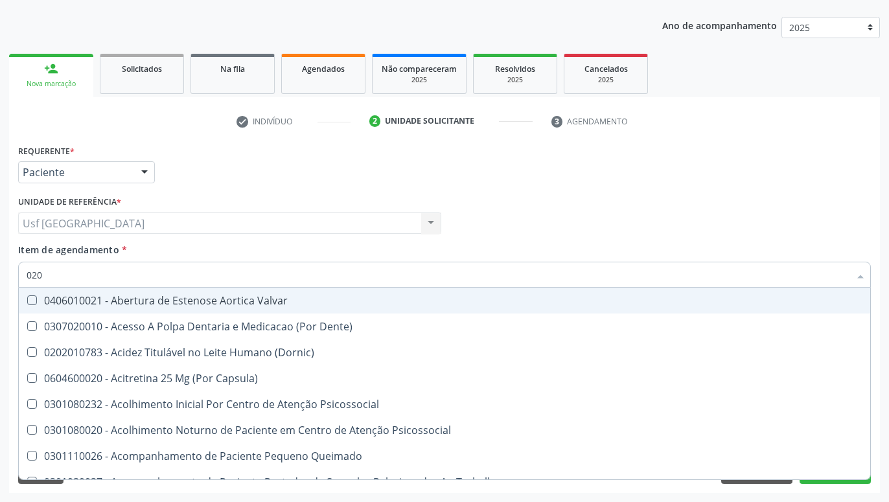
checkbox Total "false"
checkbox Creatinina "false"
checkbox Glicose "false"
checkbox Glicosilada "false"
checkbox \(Tgo\) "false"
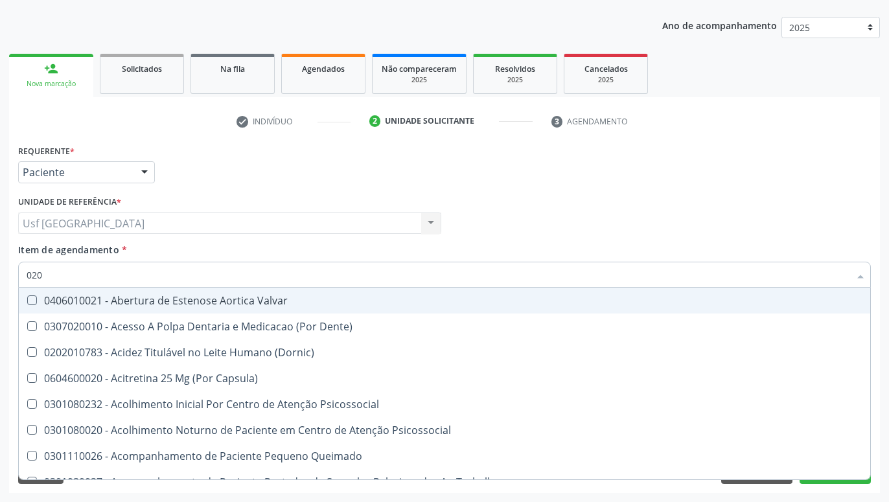
checkbox \(Tgp\) "false"
checkbox Triglicerideos "false"
checkbox \(T3\) "true"
checkbox Ureia "false"
type input "0202"
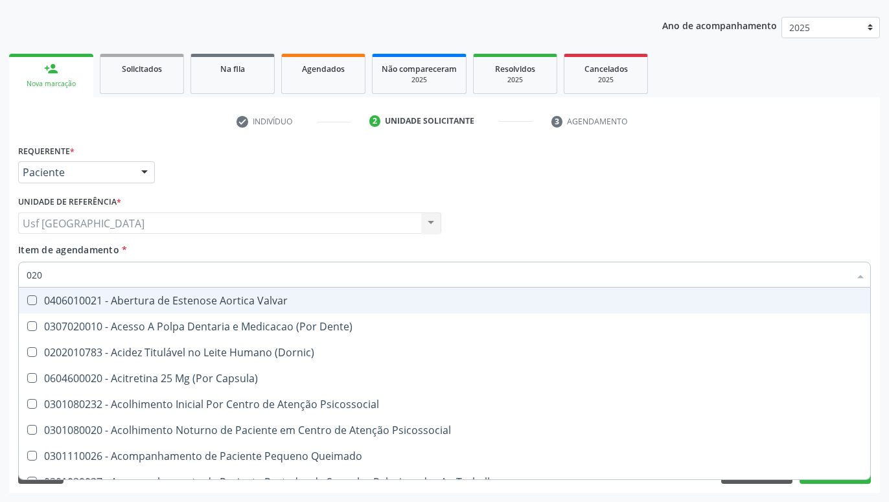
checkbox \(Dornic\) "true"
checkbox Terapeutica "false"
checkbox Cardiovascular "true"
checkbox Sistêmicas "true"
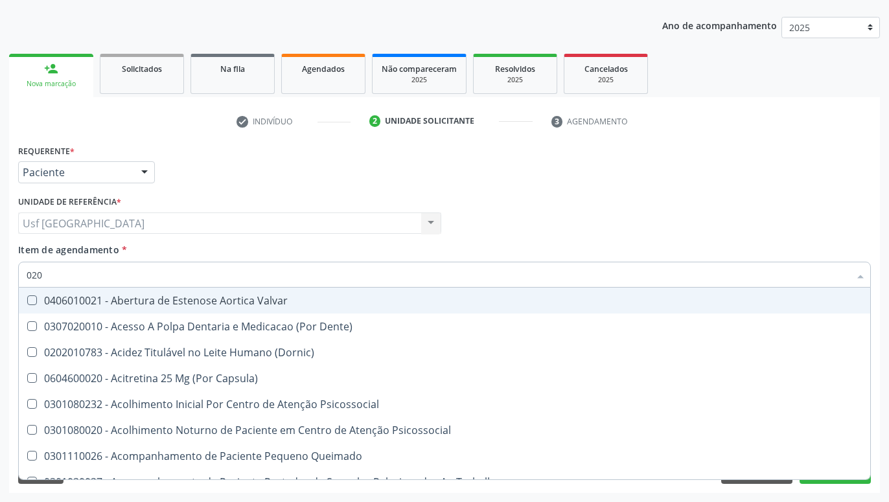
checkbox Sistêmico "true"
checkbox Auditiva "true"
checkbox Força "true"
checkbox Nervo "true"
checkbox Aberto\) "true"
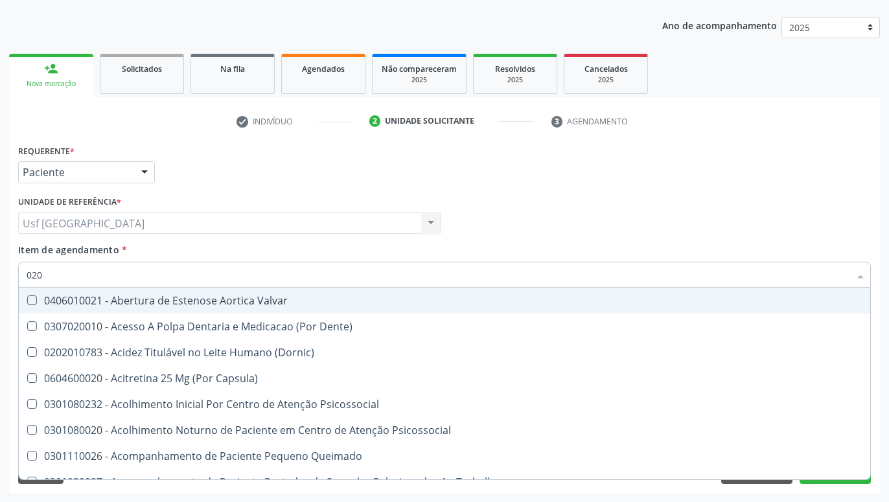
checkbox Aberto\) "true"
checkbox Nasal "true"
checkbox Monobloco "true"
checkbox Epispádia "false"
checkbox Anos\) "false"
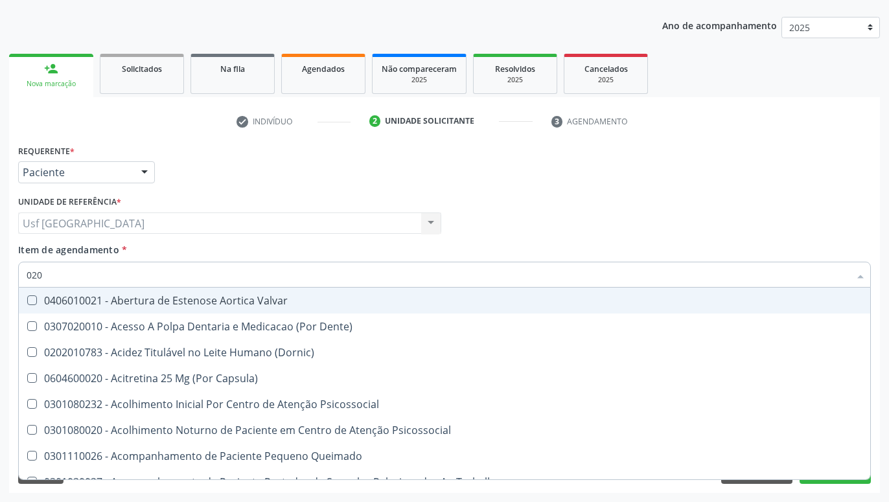
checkbox Congênita "false"
checkbox Complementar\) "false"
checkbox \(Qualitativo\) "false"
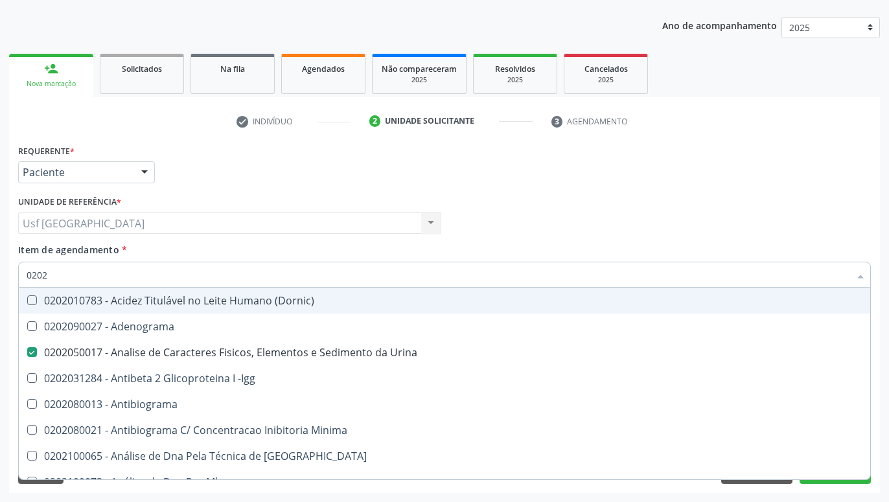
type input "02020"
checkbox \(Psa\) "true"
checkbox III "true"
checkbox Barbituratos "true"
checkbox Calcio "true"
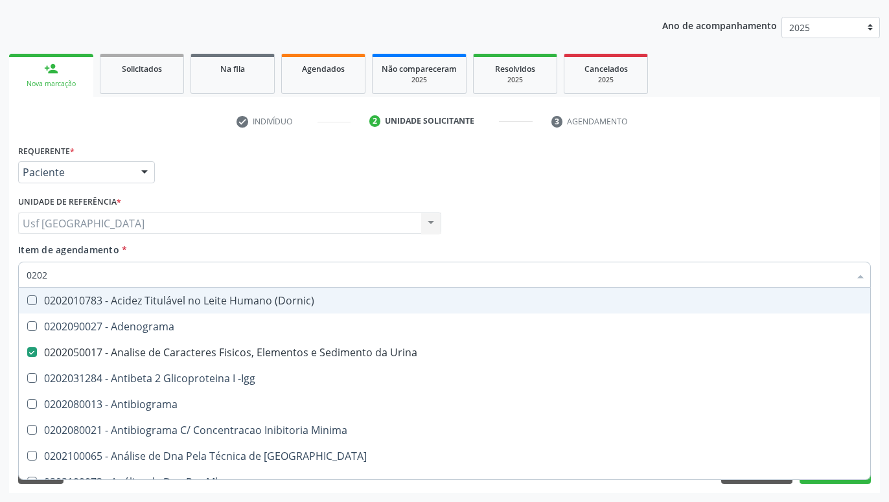
checkbox Hdl "false"
checkbox Ldl "false"
checkbox Total "false"
checkbox Creatinina "false"
checkbox Xi "true"
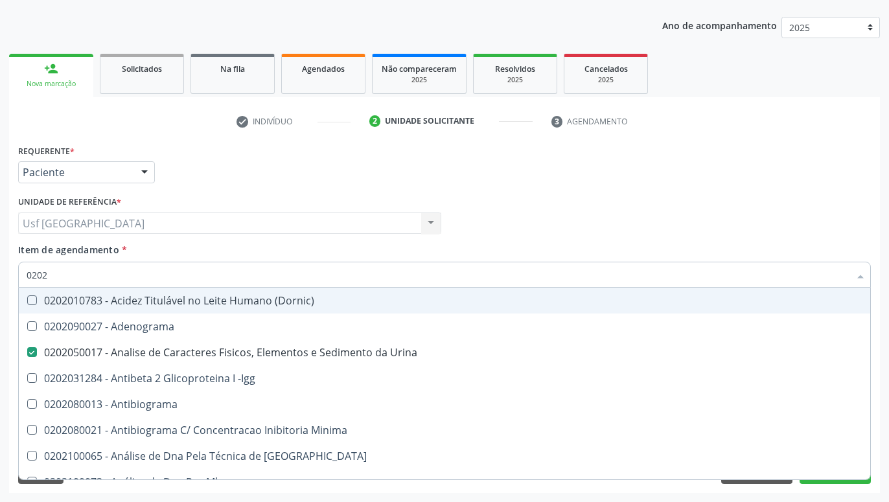
checkbox Fibrinogenio "true"
checkbox Glicose "false"
checkbox Glicosilada "false"
checkbox Prolactina "true"
checkbox Funcional "true"
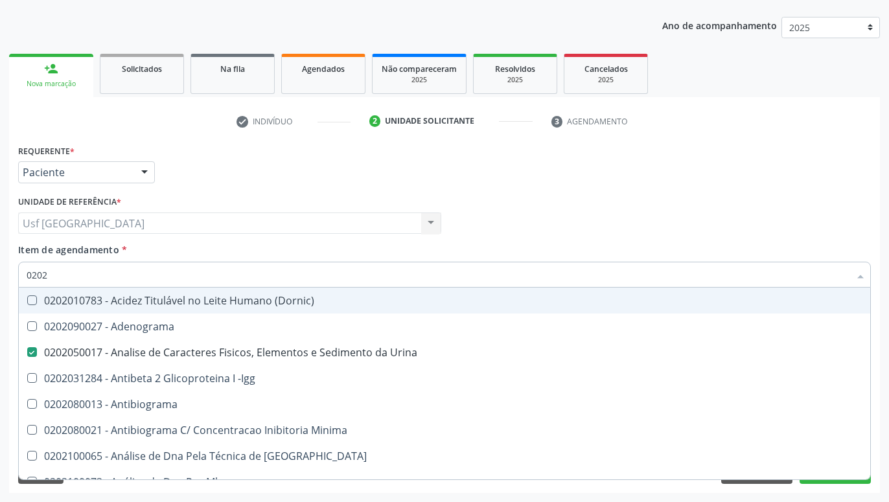
checkbox Funcional "true"
checkbox Derrames "true"
checkbox \(Tgo\) "false"
checkbox \(Tgp\) "false"
checkbox Triglicerideos "false"
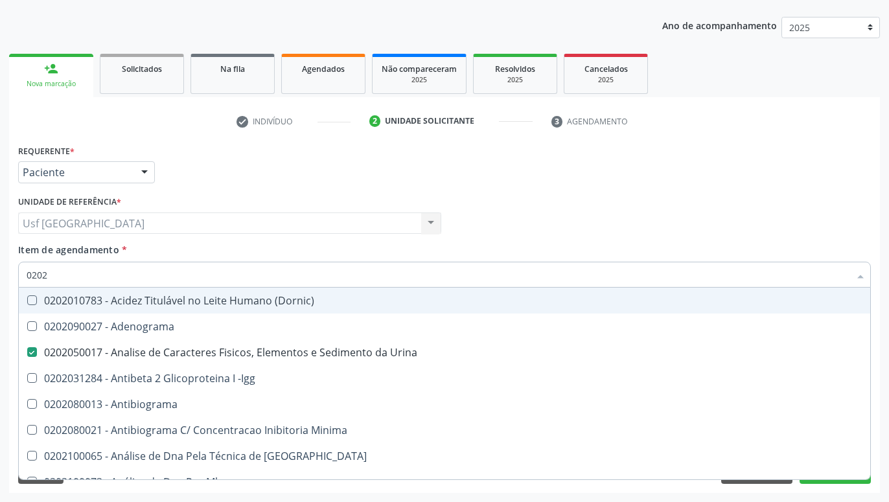
checkbox Ureia "false"
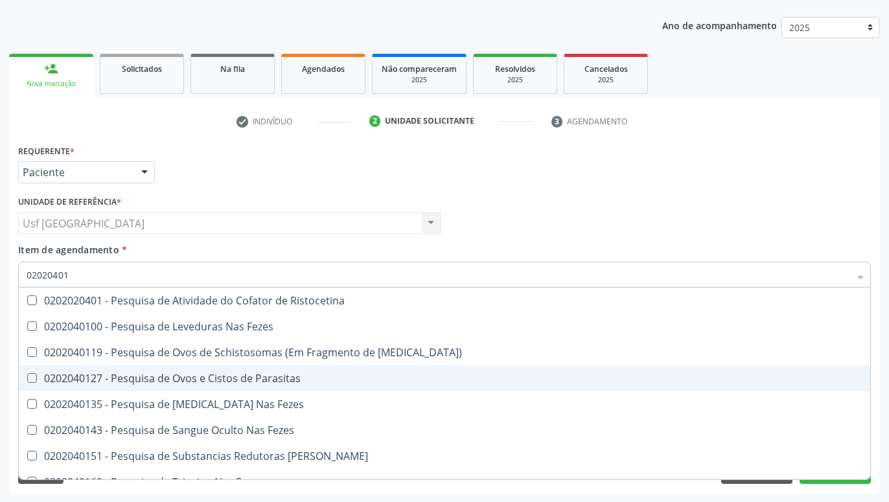
click at [169, 375] on div "0202040127 - Pesquisa de Ovos e Cistos de Parasitas" at bounding box center [445, 378] width 836 height 10
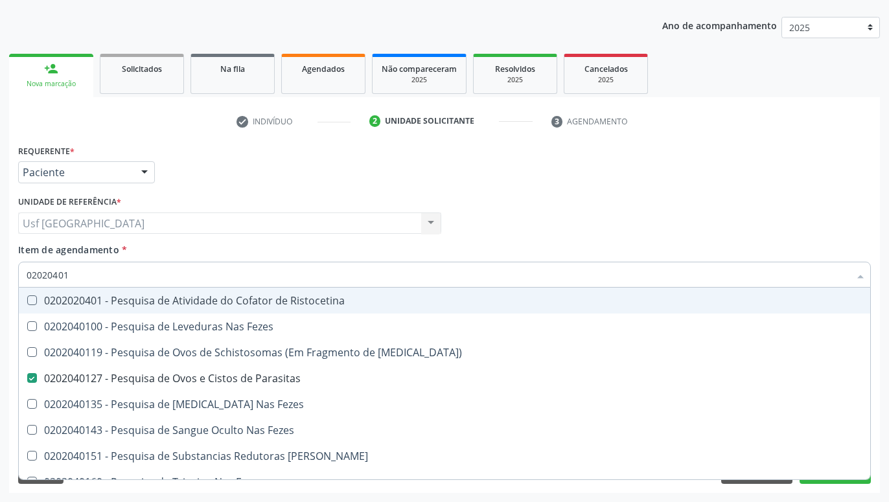
click at [495, 242] on div "Profissional Solicitante Por favor, selecione a Unidade de Atendimento primeiro…" at bounding box center [445, 218] width 860 height 51
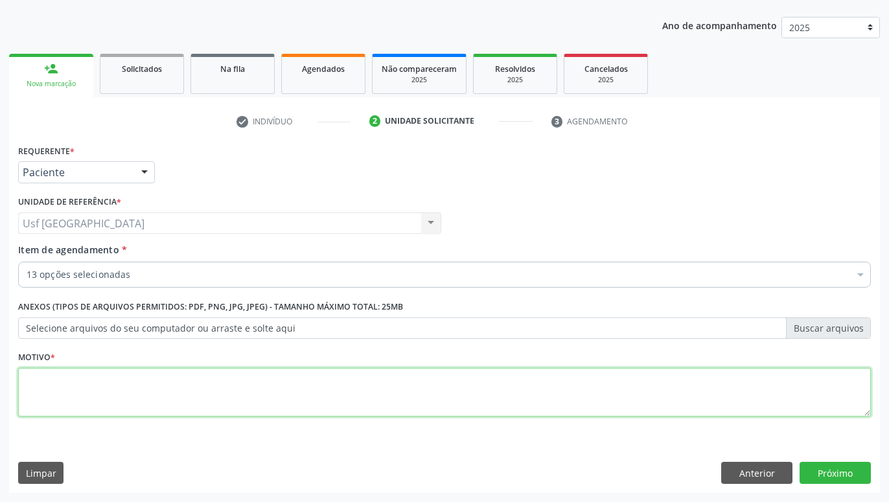
click at [415, 398] on textarea at bounding box center [444, 392] width 853 height 49
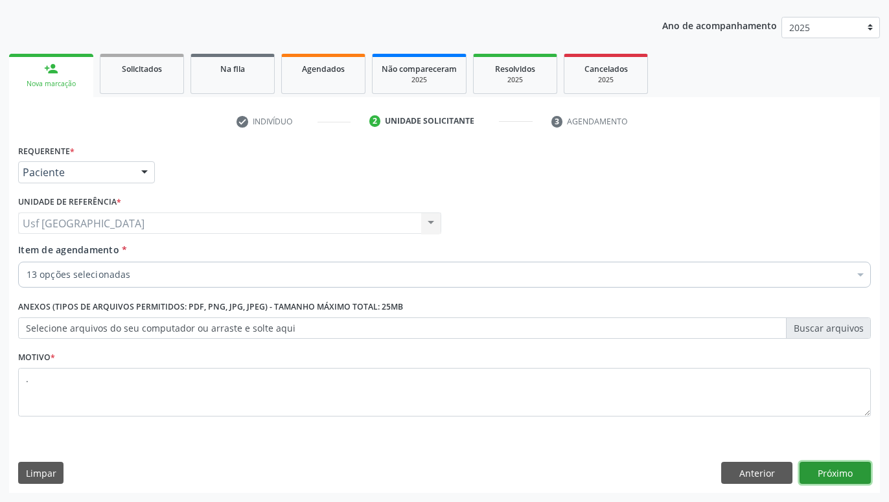
click at [866, 467] on button "Próximo" at bounding box center [835, 473] width 71 height 22
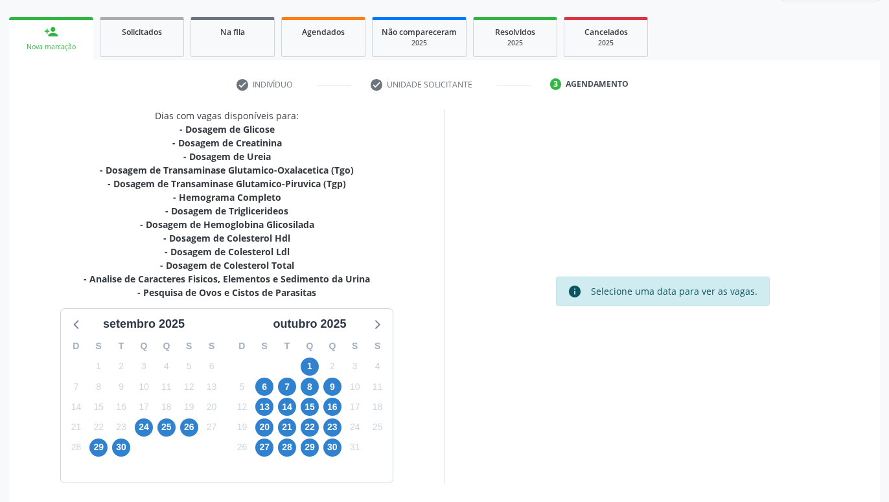
scroll to position [206, 0]
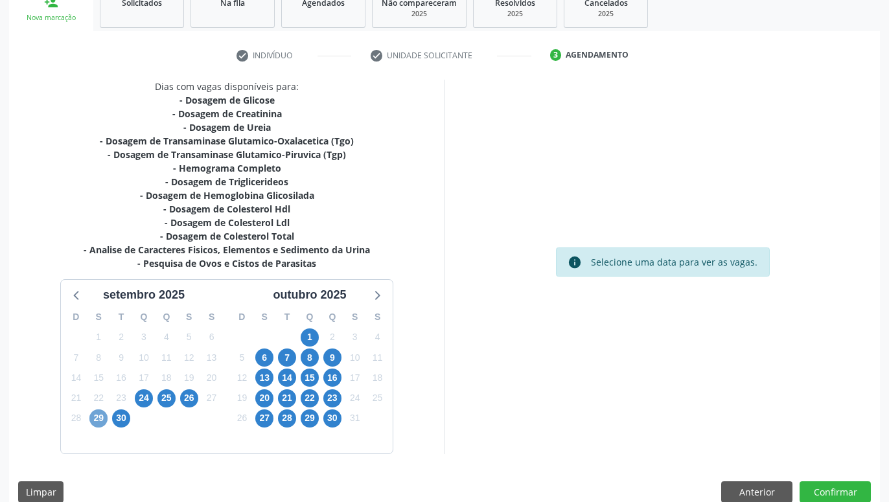
click at [102, 416] on span "29" at bounding box center [98, 419] width 18 height 18
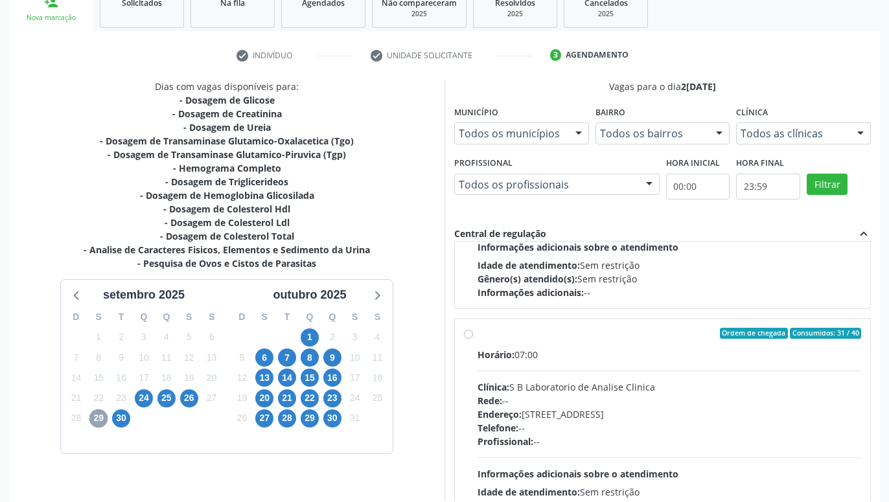
scroll to position [204, 0]
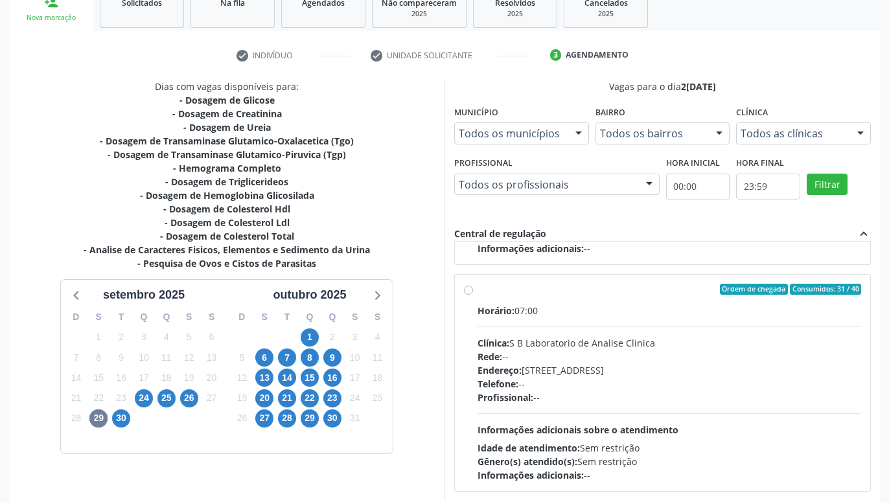
click at [478, 290] on label "Ordem de chegada Consumidos: 31 / 40 Horário: 07:00 Clínica: S B Laboratorio de…" at bounding box center [670, 383] width 384 height 199
click at [469, 290] on input "Ordem de chegada Consumidos: 31 / 40 Horário: 07:00 Clínica: S B Laboratorio de…" at bounding box center [468, 290] width 9 height 12
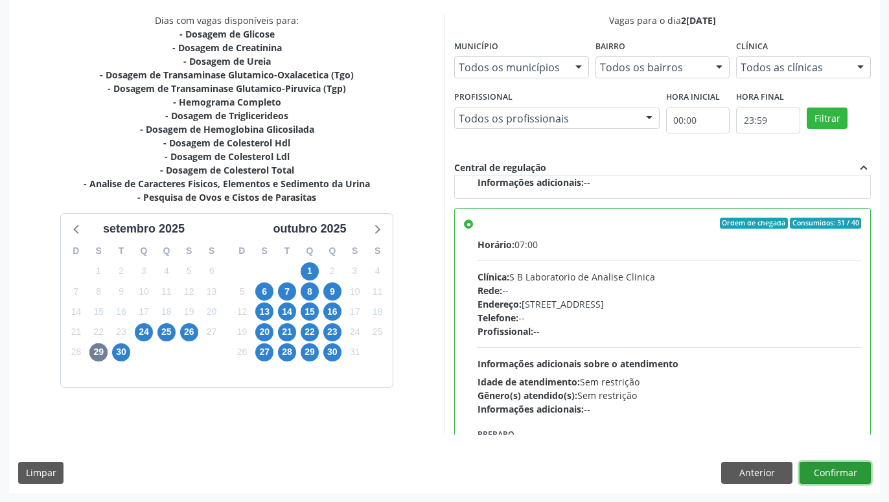
click at [814, 468] on button "Confirmar" at bounding box center [835, 473] width 71 height 22
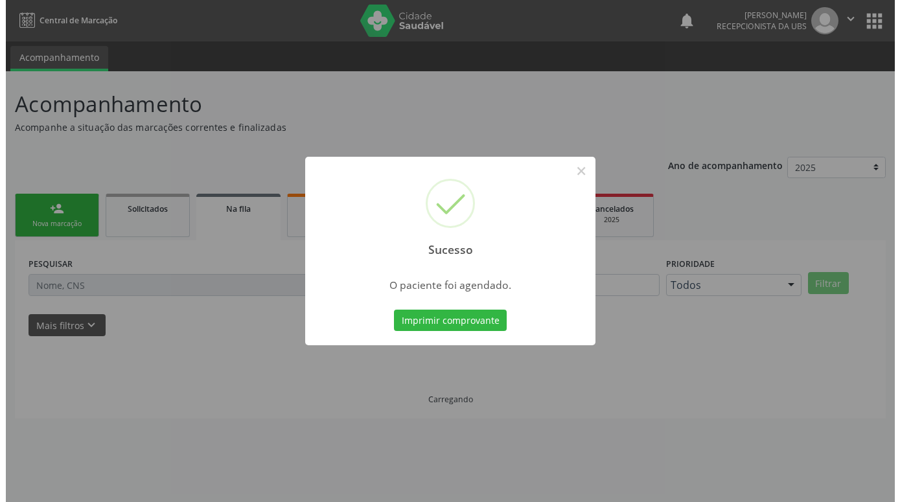
scroll to position [0, 0]
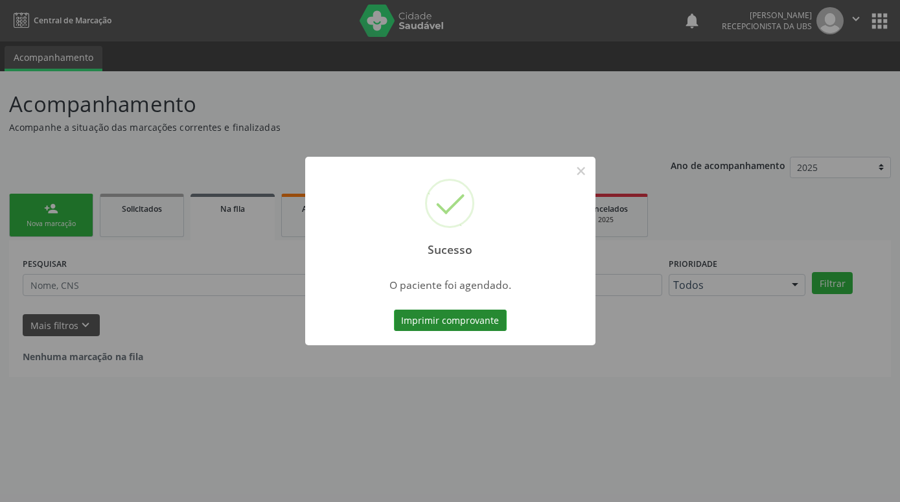
click at [474, 317] on button "Imprimir comprovante" at bounding box center [450, 321] width 113 height 22
